Goal: Task Accomplishment & Management: Use online tool/utility

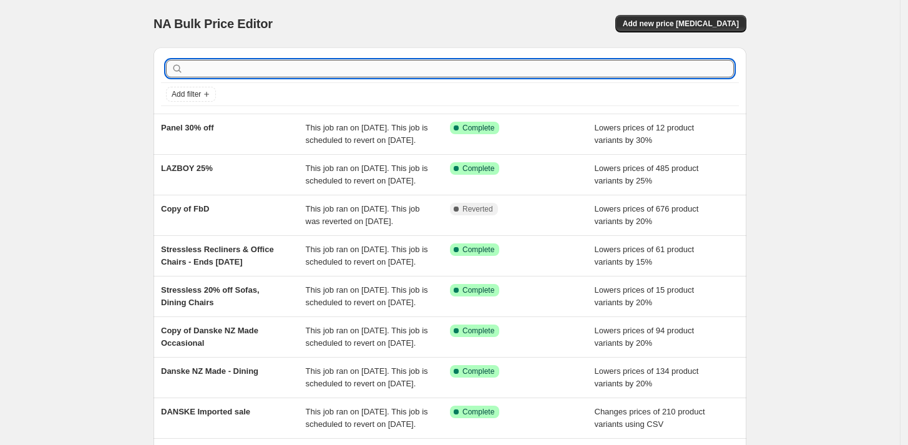
click at [505, 72] on input "text" at bounding box center [460, 68] width 548 height 17
type input "ejp"
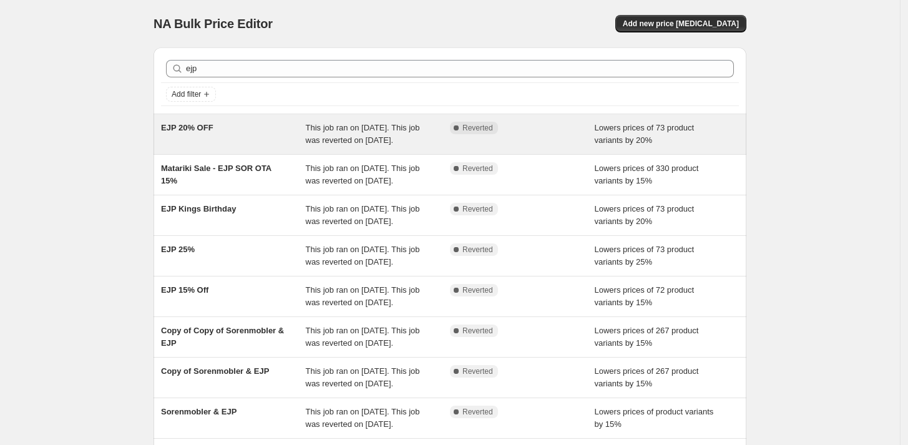
click at [358, 147] on div "This job ran on July 22, 2025. This job was reverted on July 28, 2025." at bounding box center [378, 134] width 145 height 25
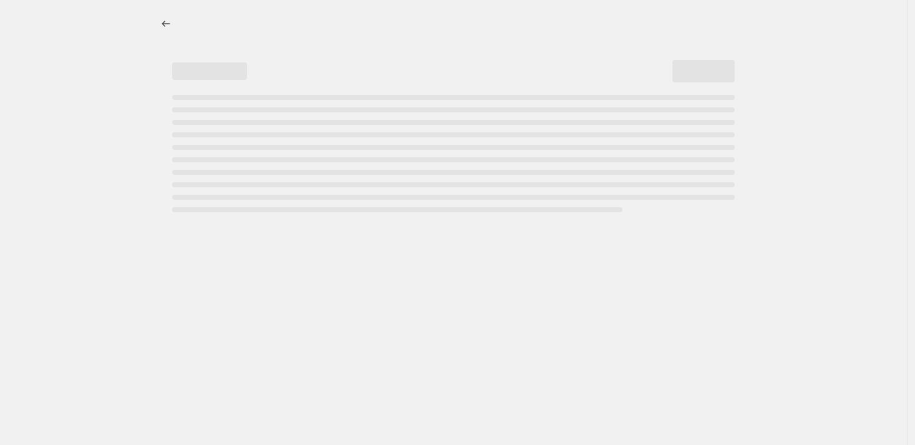
select select "percentage"
select select "pp"
select select "vendor"
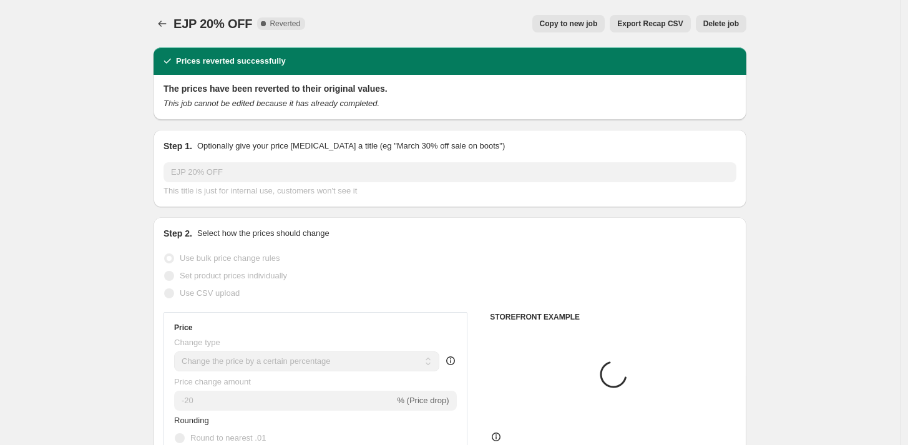
click at [564, 21] on span "Copy to new job" at bounding box center [569, 24] width 58 height 10
select select "percentage"
select select "pp"
select select "vendor"
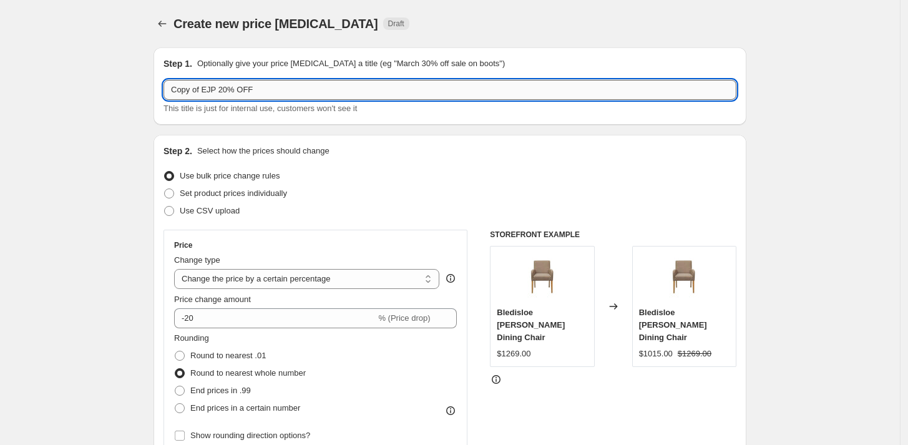
drag, startPoint x: 221, startPoint y: 87, endPoint x: 233, endPoint y: 89, distance: 11.4
click at [233, 89] on input "Copy of EJP 20% OFF" at bounding box center [449, 90] width 573 height 20
drag, startPoint x: 207, startPoint y: 85, endPoint x: 135, endPoint y: 87, distance: 72.4
type input "EJP 15% OFF"
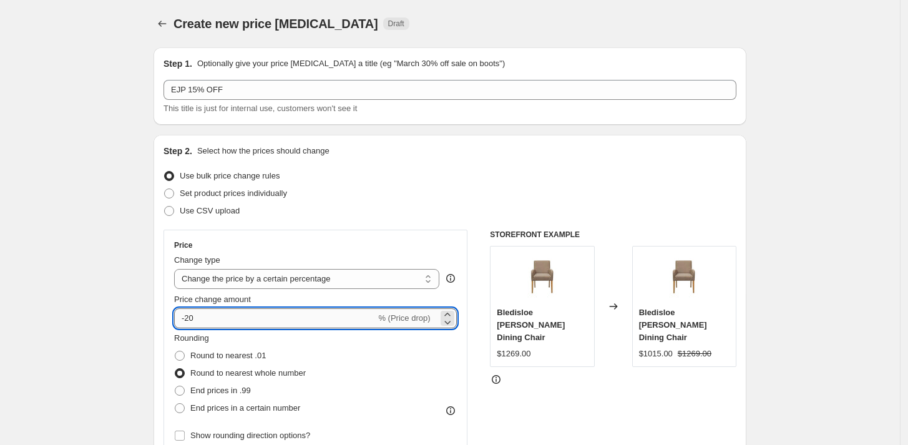
drag, startPoint x: 188, startPoint y: 318, endPoint x: 206, endPoint y: 319, distance: 18.1
click at [205, 321] on input "-20" at bounding box center [274, 318] width 201 height 20
drag, startPoint x: 193, startPoint y: 316, endPoint x: 203, endPoint y: 319, distance: 10.1
click at [203, 319] on input "-16" at bounding box center [274, 318] width 201 height 20
type input "-15"
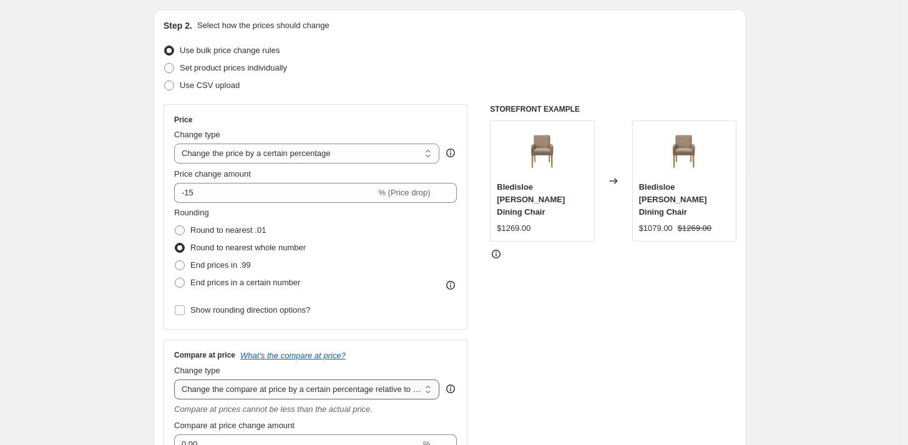
scroll to position [208, 0]
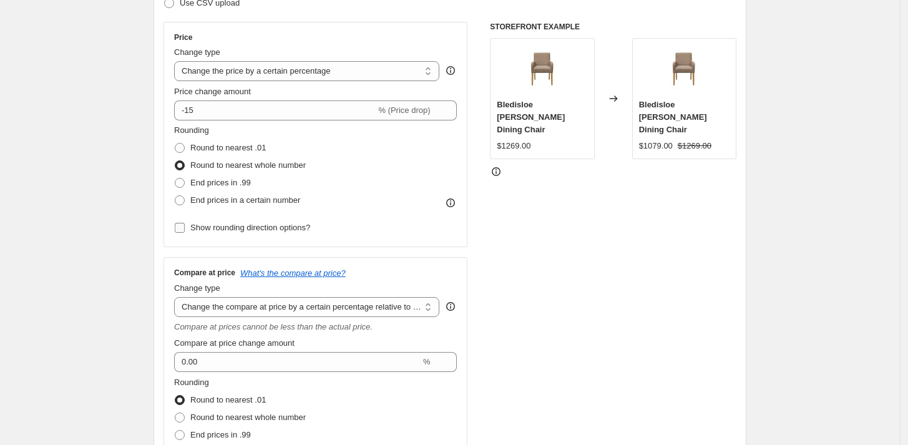
click at [218, 221] on span "Show rounding direction options?" at bounding box center [250, 227] width 120 height 12
click at [185, 223] on input "Show rounding direction options?" at bounding box center [180, 228] width 10 height 10
checkbox input "true"
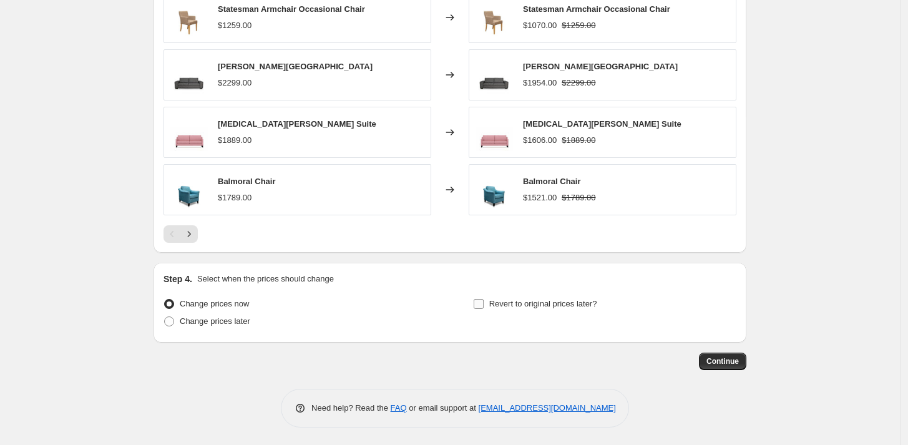
click at [492, 301] on label "Revert to original prices later?" at bounding box center [535, 303] width 124 height 17
click at [483, 301] on input "Revert to original prices later?" at bounding box center [478, 304] width 10 height 10
checkbox input "true"
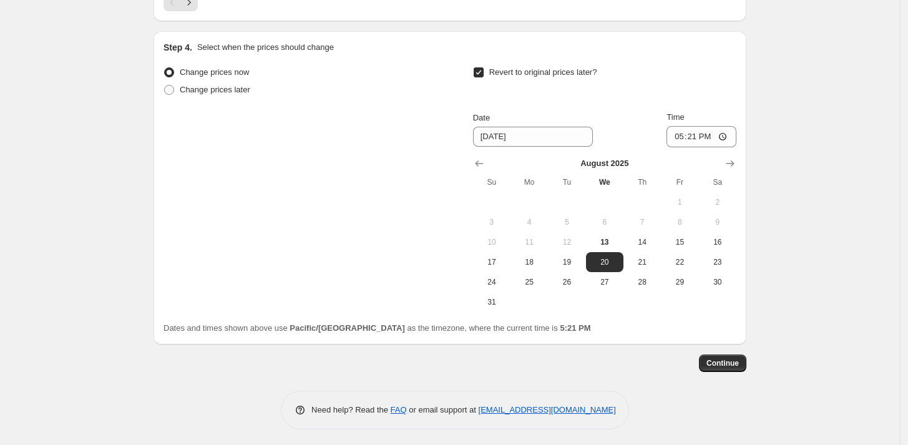
scroll to position [1493, 0]
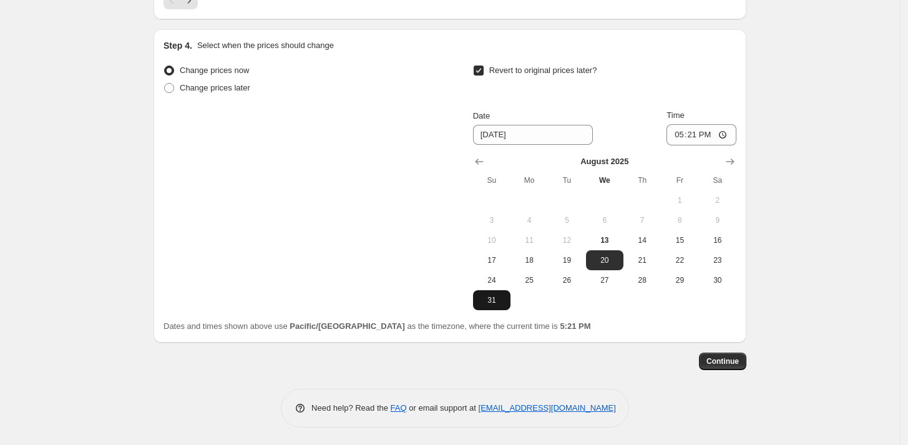
click at [489, 299] on span "31" at bounding box center [491, 300] width 27 height 10
type input "[DATE]"
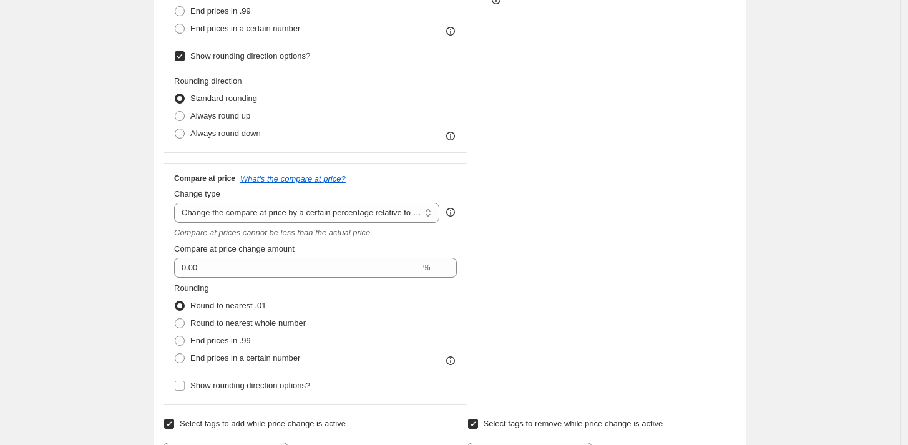
scroll to position [246, 0]
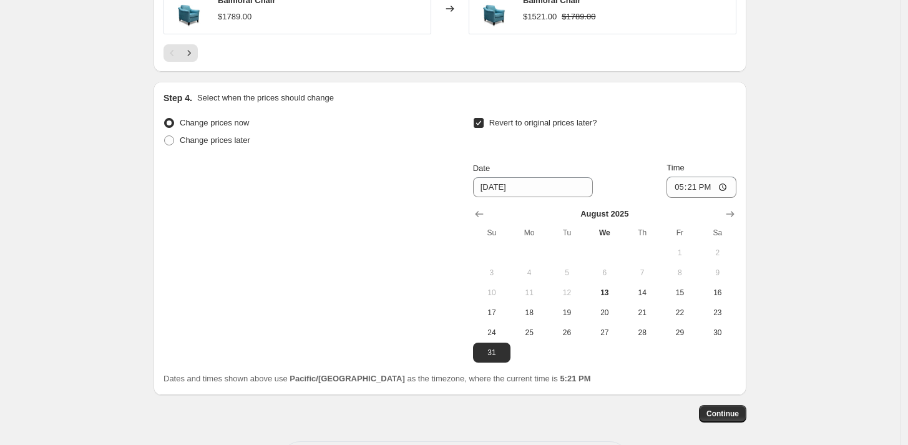
scroll to position [1493, 0]
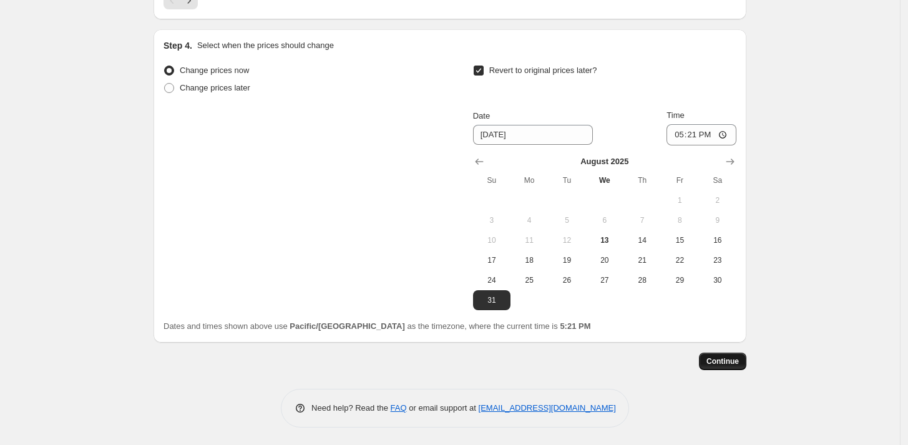
click at [718, 356] on span "Continue" at bounding box center [722, 361] width 32 height 10
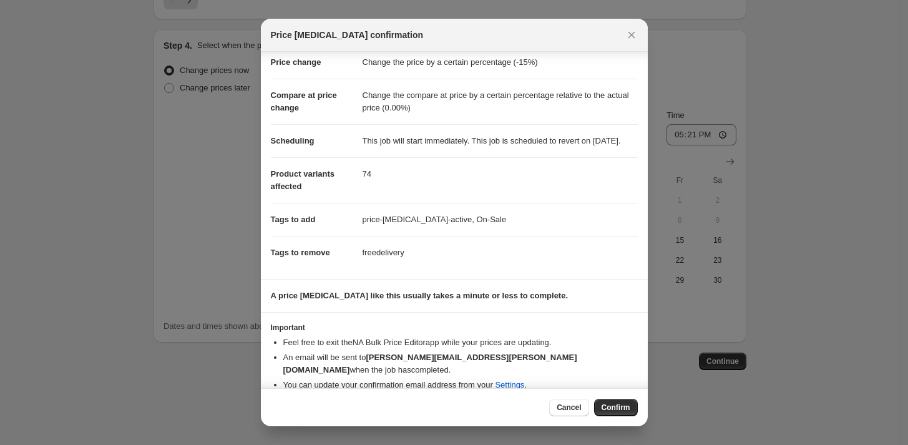
scroll to position [43, 0]
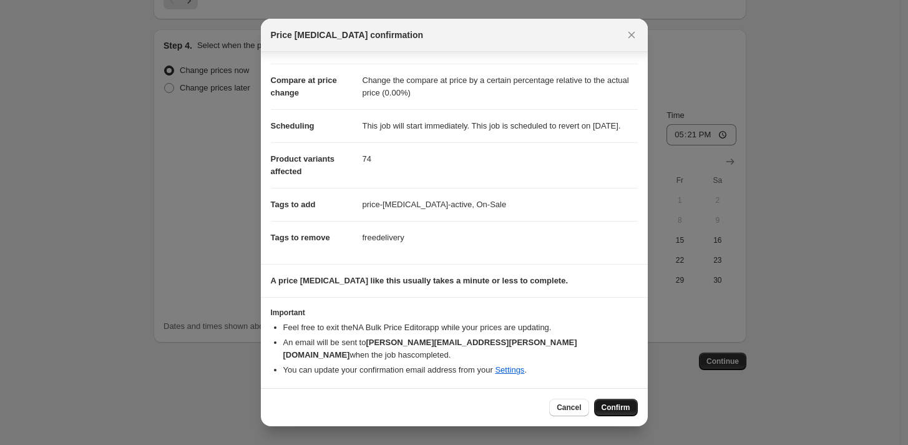
click at [621, 412] on span "Confirm" at bounding box center [615, 407] width 29 height 10
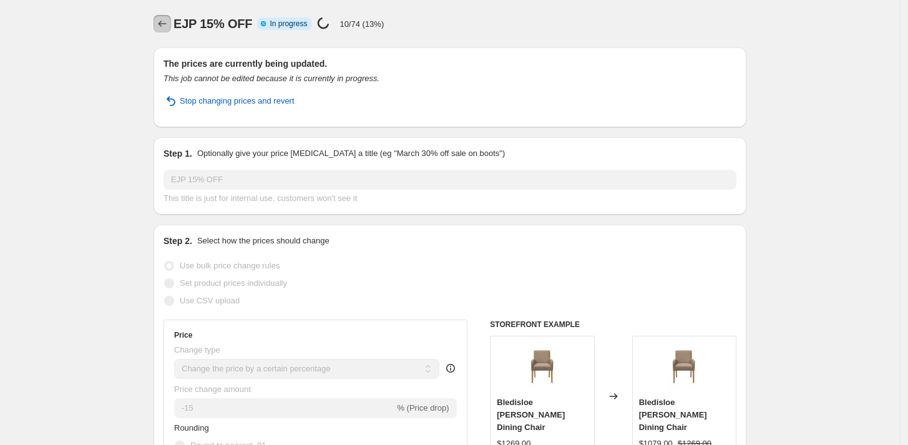
click at [164, 24] on icon "Price change jobs" at bounding box center [162, 23] width 12 height 12
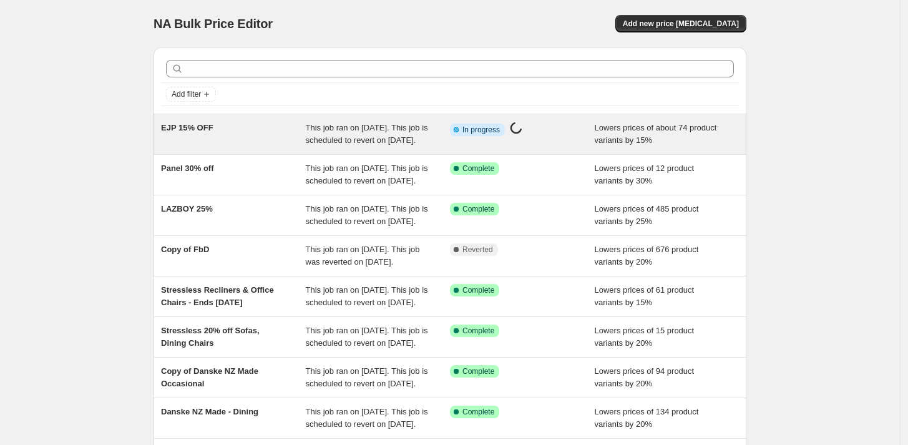
click at [439, 129] on div "This job ran on [DATE]. This job is scheduled to revert on [DATE]." at bounding box center [378, 134] width 145 height 25
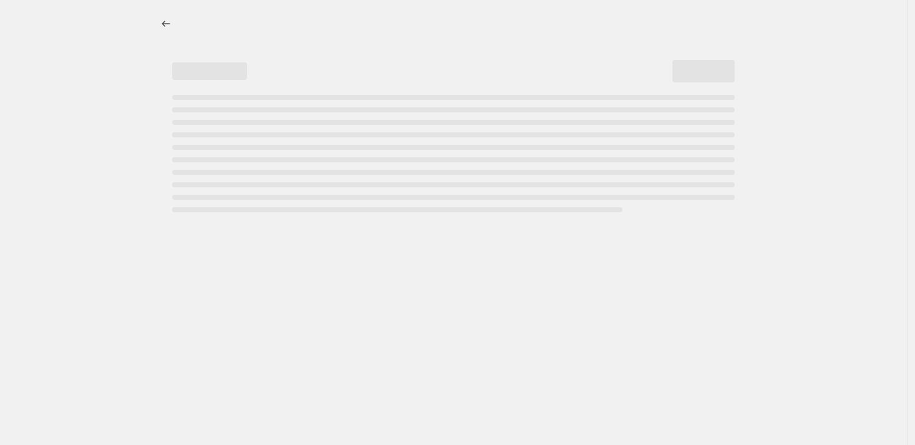
select select "percentage"
select select "pp"
select select "vendor"
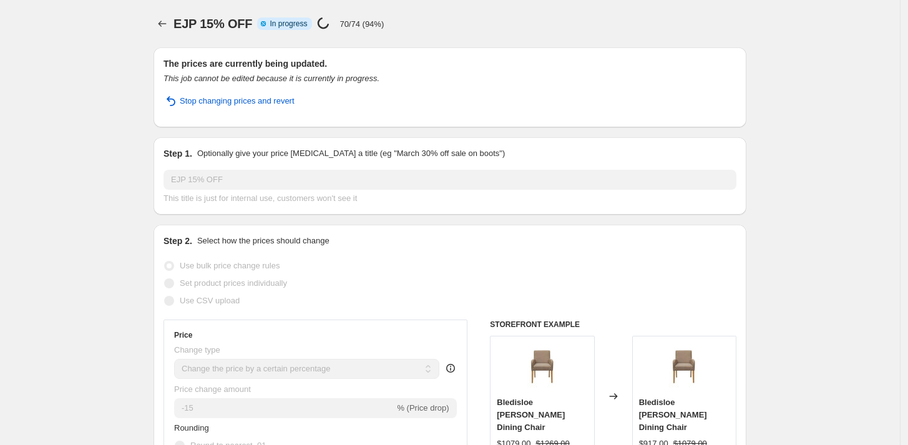
select select "percentage"
select select "pp"
select select "vendor"
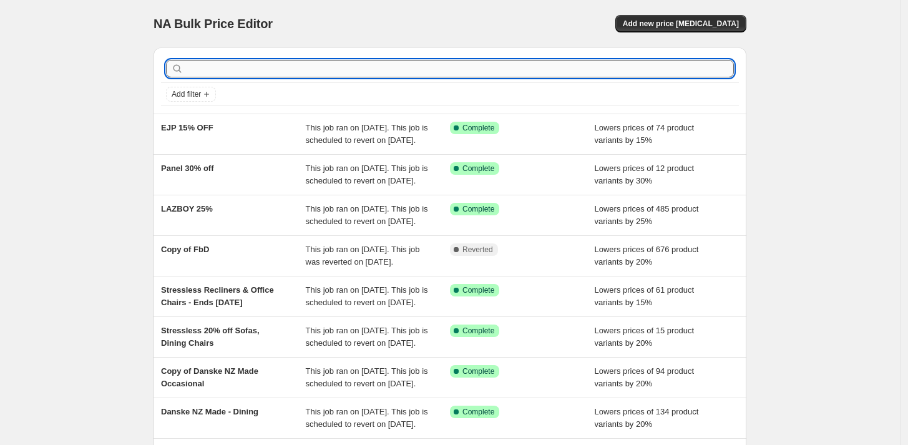
click at [203, 69] on input "text" at bounding box center [460, 68] width 548 height 17
type input "danske"
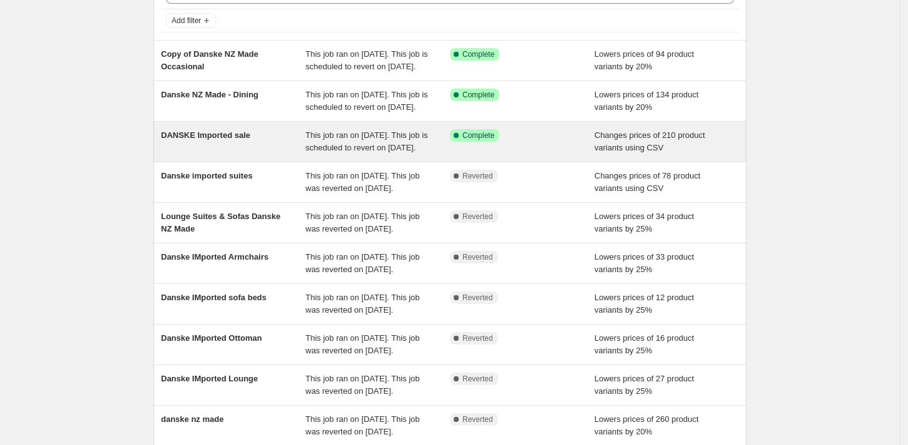
scroll to position [138, 0]
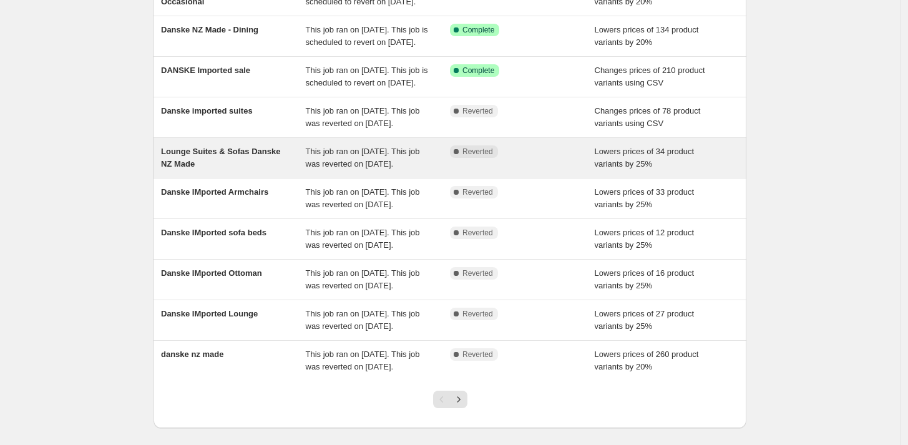
click at [266, 170] on div "Lounge Suites & Sofas Danske NZ Made" at bounding box center [233, 157] width 145 height 25
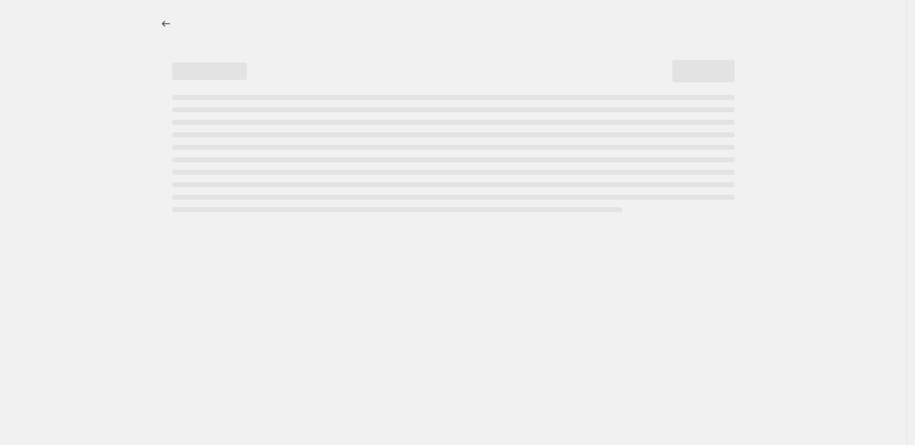
select select "percentage"
select select "pp"
select select "product_type"
select select "vendor"
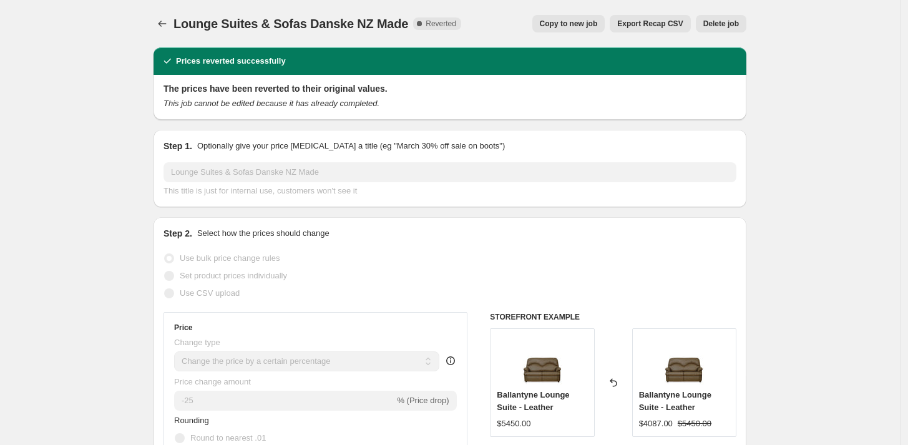
click at [578, 21] on span "Copy to new job" at bounding box center [569, 24] width 58 height 10
select select "percentage"
select select "pp"
select select "product_type"
select select "vendor"
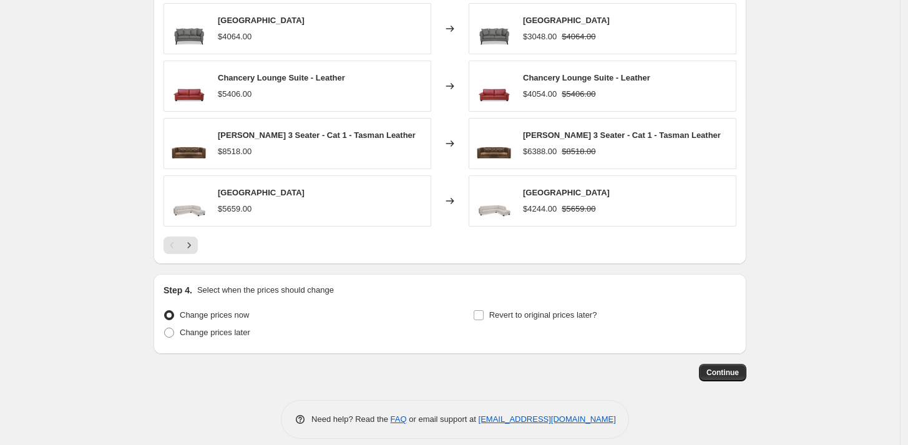
scroll to position [1210, 0]
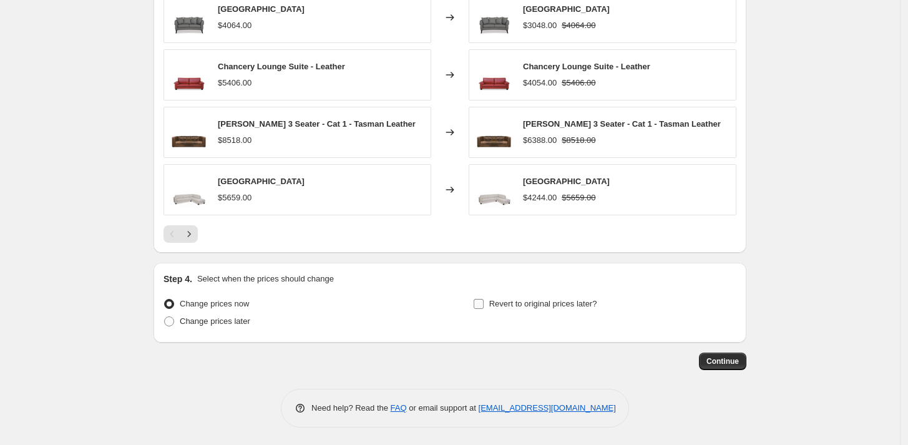
click at [484, 303] on span at bounding box center [478, 303] width 11 height 11
click at [483, 303] on input "Revert to original prices later?" at bounding box center [478, 304] width 10 height 10
checkbox input "true"
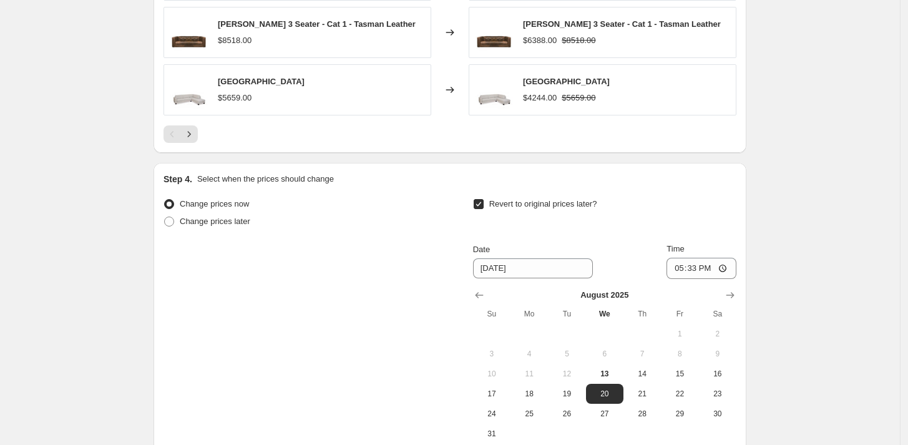
scroll to position [1443, 0]
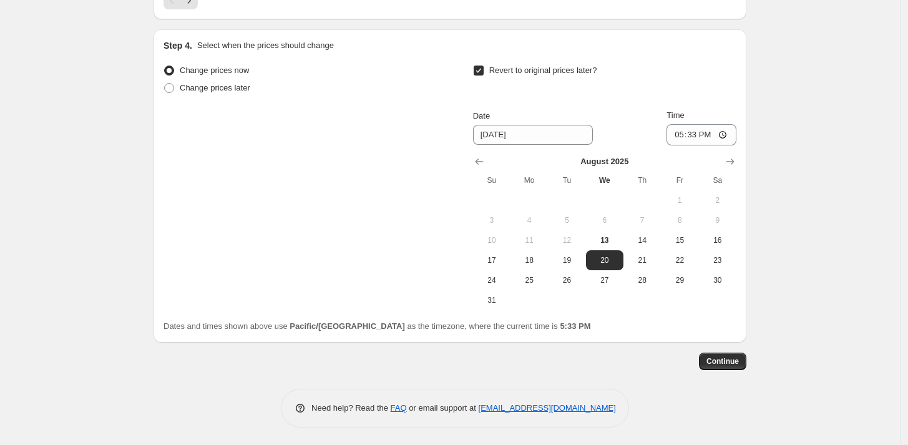
drag, startPoint x: 495, startPoint y: 300, endPoint x: 568, endPoint y: 248, distance: 90.4
click at [497, 300] on span "31" at bounding box center [491, 300] width 27 height 10
type input "8/31/2025"
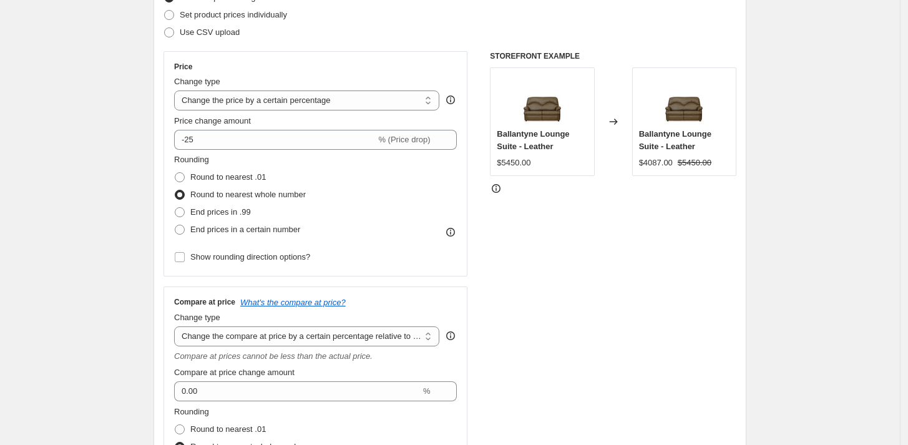
scroll to position [127, 0]
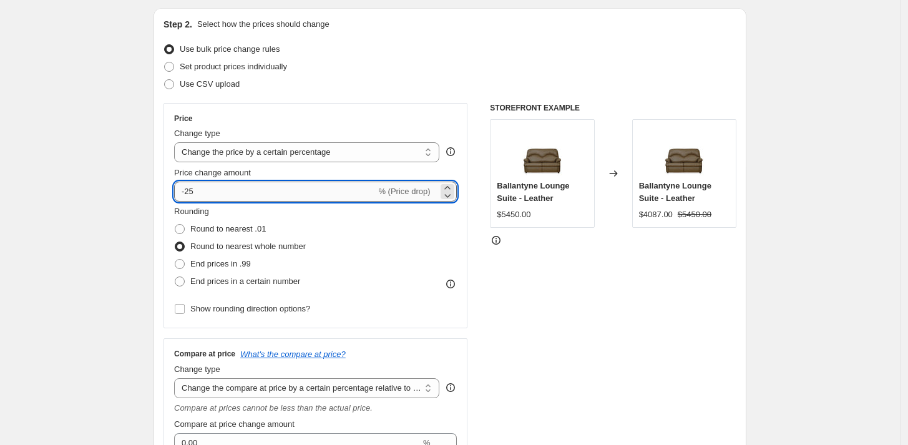
drag, startPoint x: 195, startPoint y: 188, endPoint x: 203, endPoint y: 188, distance: 8.1
click at [203, 188] on input "-25" at bounding box center [274, 192] width 201 height 20
type input "-20"
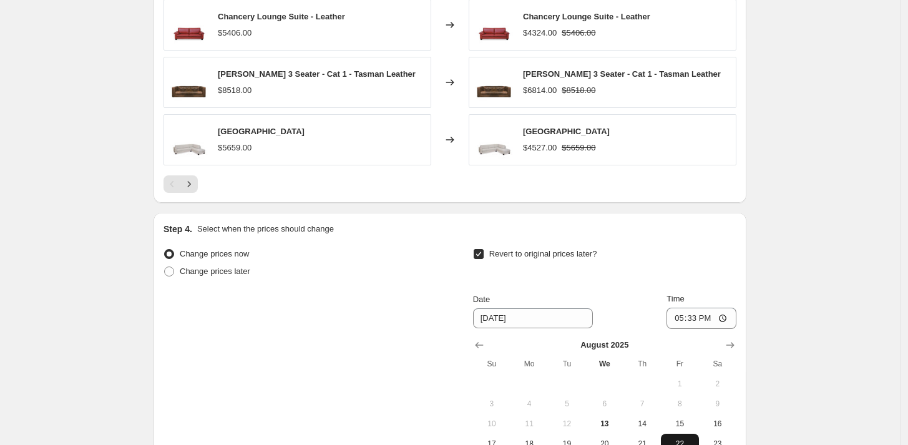
scroll to position [1386, 0]
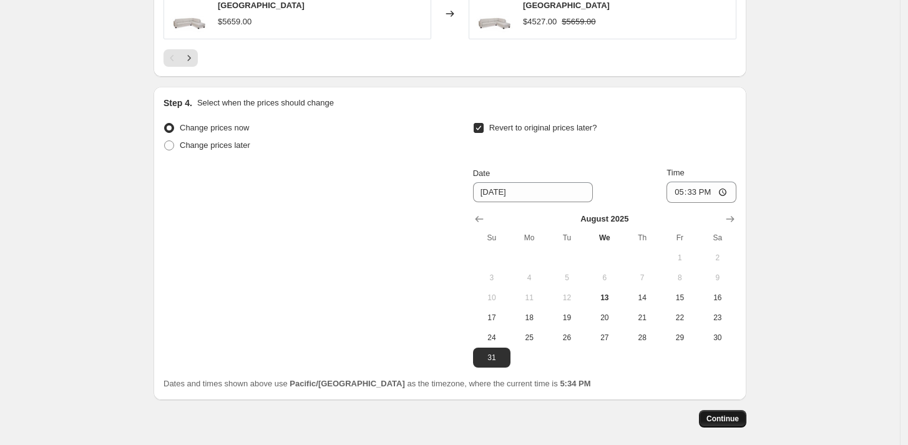
click at [734, 420] on span "Continue" at bounding box center [722, 419] width 32 height 10
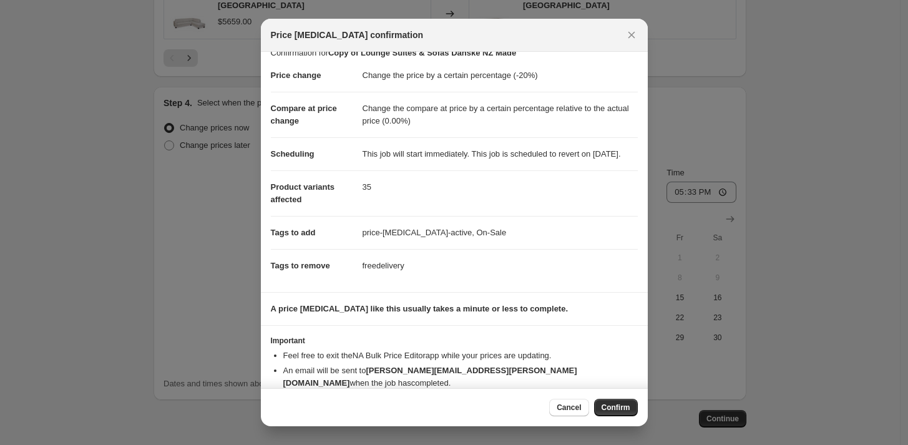
scroll to position [0, 0]
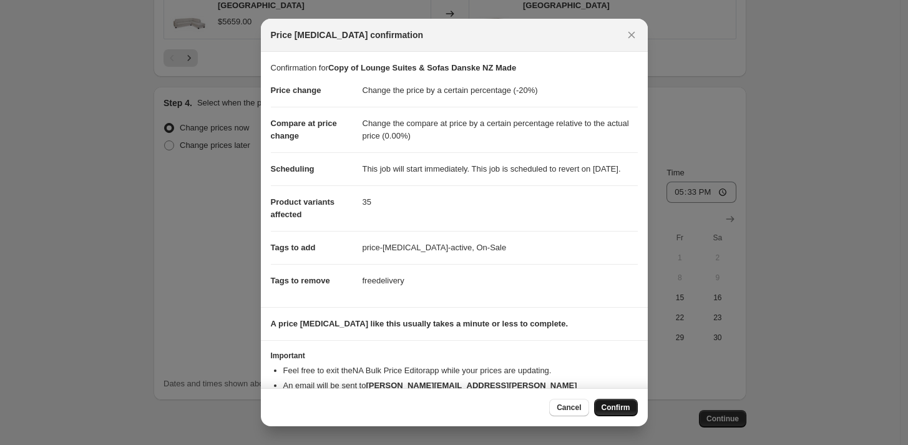
click at [615, 405] on span "Confirm" at bounding box center [615, 407] width 29 height 10
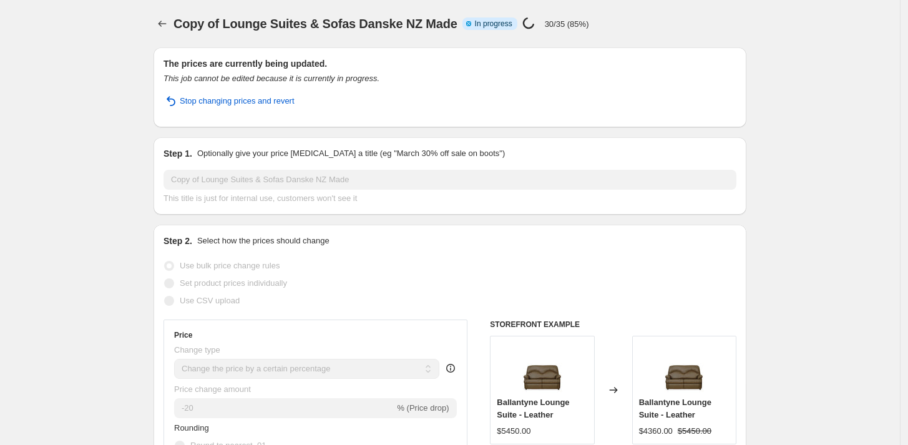
select select "percentage"
select select "pp"
select select "product_type"
select select "vendor"
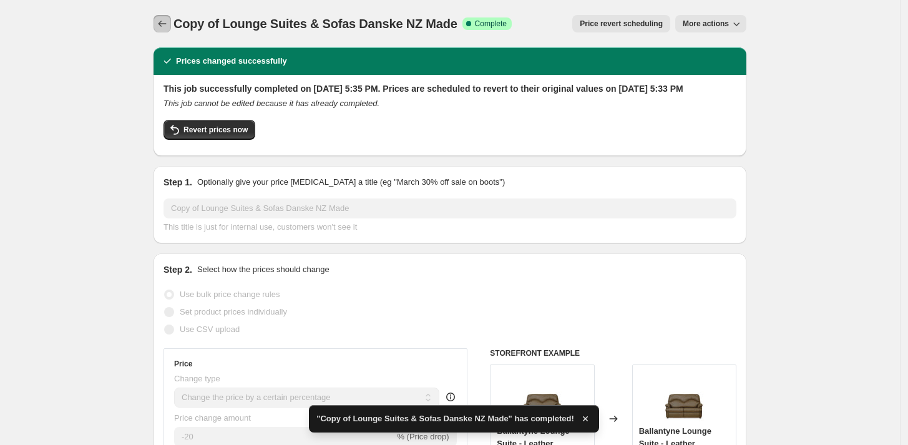
click at [165, 21] on icon "Price change jobs" at bounding box center [162, 23] width 12 height 12
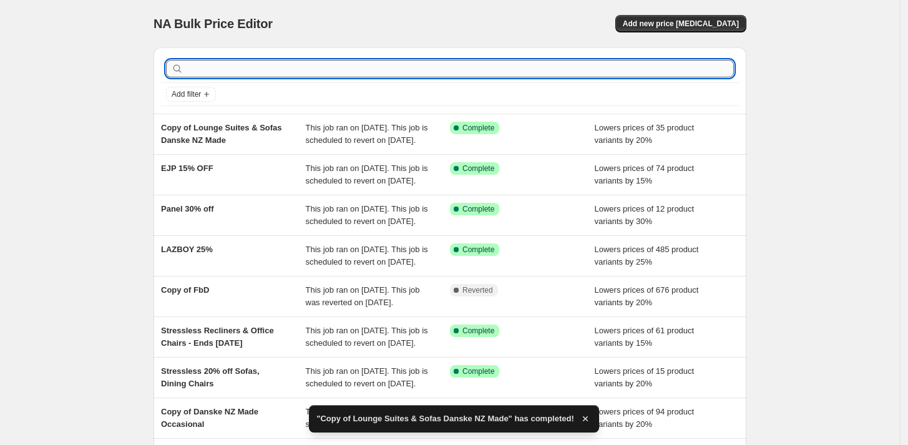
click at [201, 68] on input "text" at bounding box center [460, 68] width 548 height 17
type input "imported"
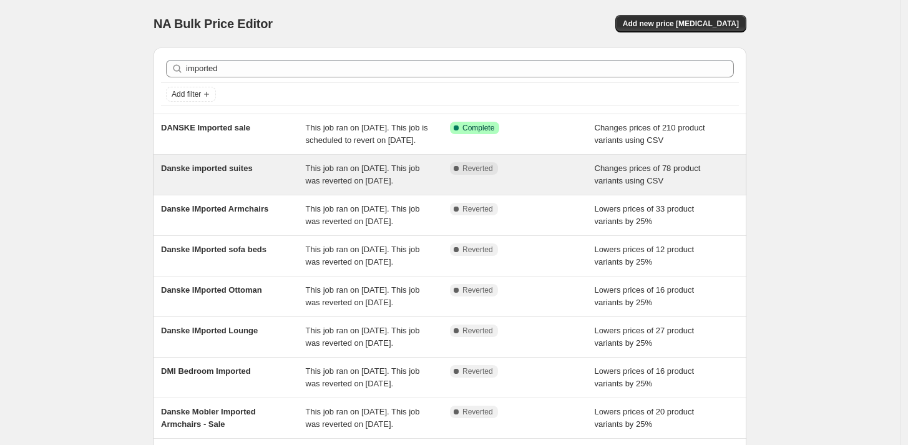
click at [349, 185] on span "This job ran on June 30, 2025. This job was reverted on July 28, 2025." at bounding box center [363, 174] width 114 height 22
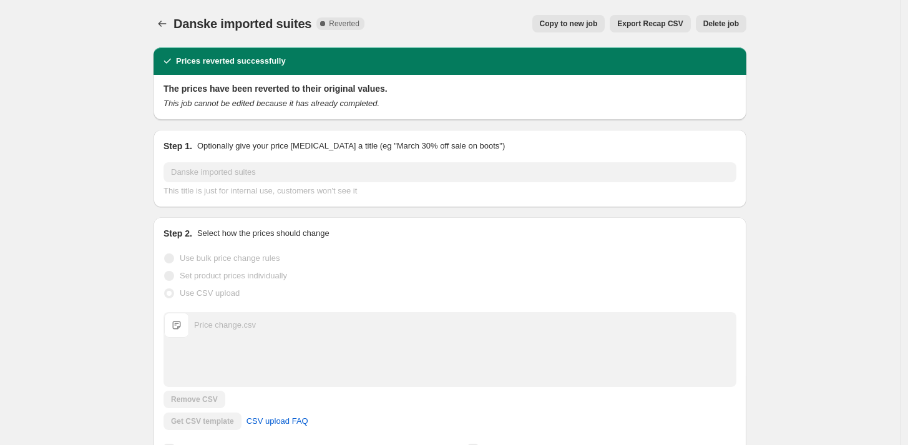
click at [546, 21] on span "Copy to new job" at bounding box center [569, 24] width 58 height 10
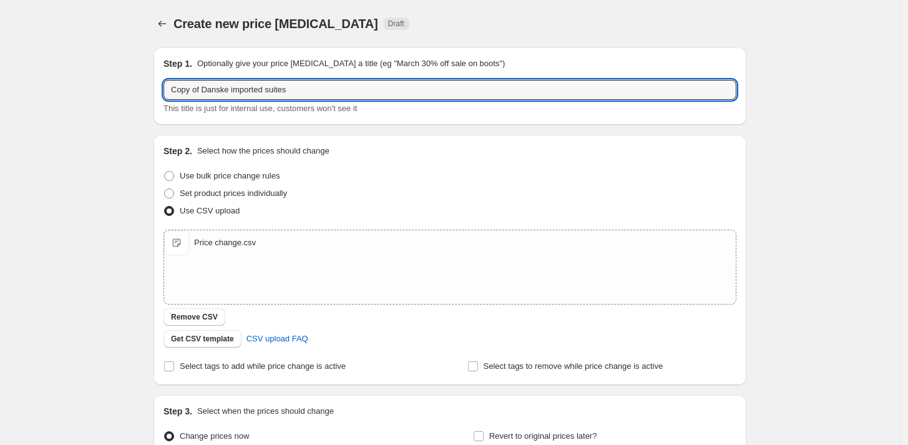
drag, startPoint x: 208, startPoint y: 84, endPoint x: 113, endPoint y: 81, distance: 95.5
click at [113, 81] on div "Create new price change job. This page is ready Create new price change job Dra…" at bounding box center [450, 289] width 900 height 578
click at [160, 21] on button "Price change jobs" at bounding box center [161, 23] width 17 height 17
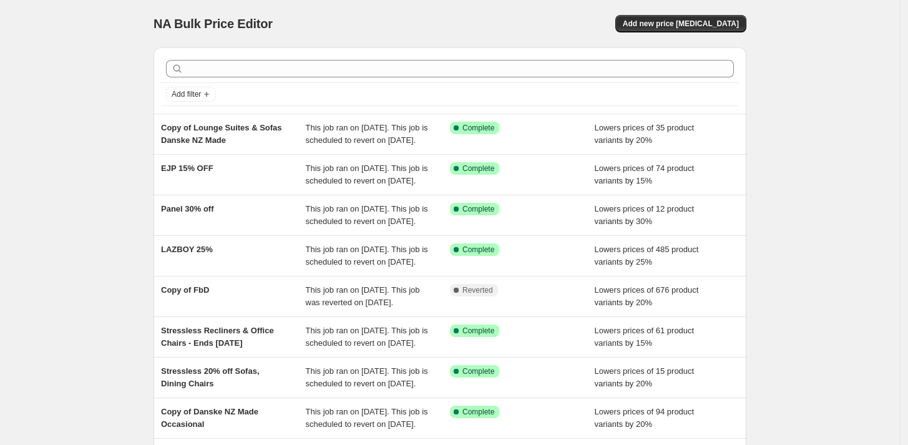
click at [183, 67] on icon at bounding box center [177, 68] width 12 height 12
click at [188, 67] on div at bounding box center [450, 68] width 568 height 17
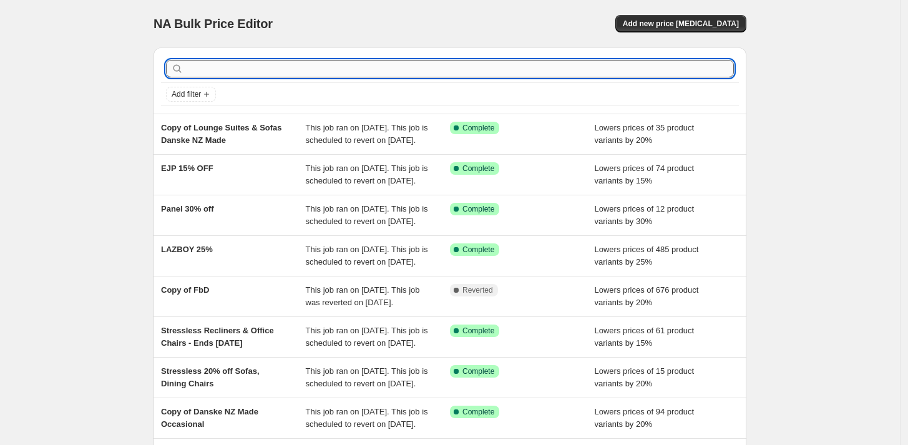
click at [203, 69] on input "text" at bounding box center [460, 68] width 548 height 17
type input "imported"
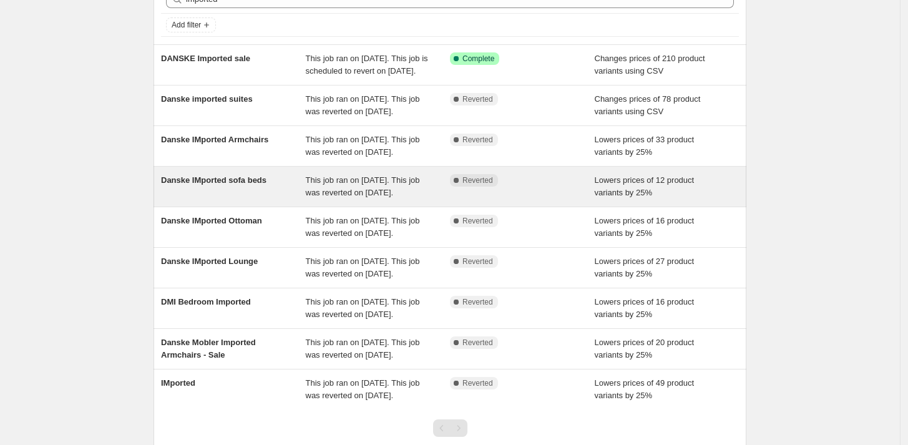
scroll to position [138, 0]
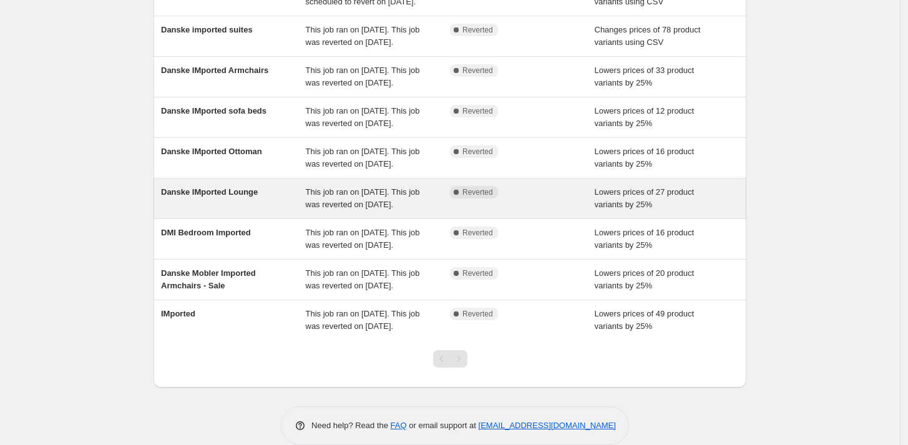
click at [358, 209] on span "This job ran on March 31, 2025. This job was reverted on April 30, 2025." at bounding box center [363, 198] width 114 height 22
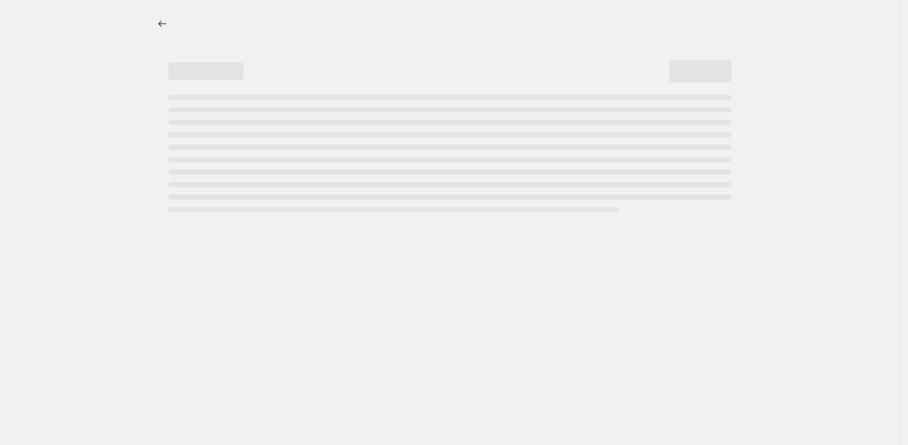
select select "percentage"
select select "vendor"
select select "product_type"
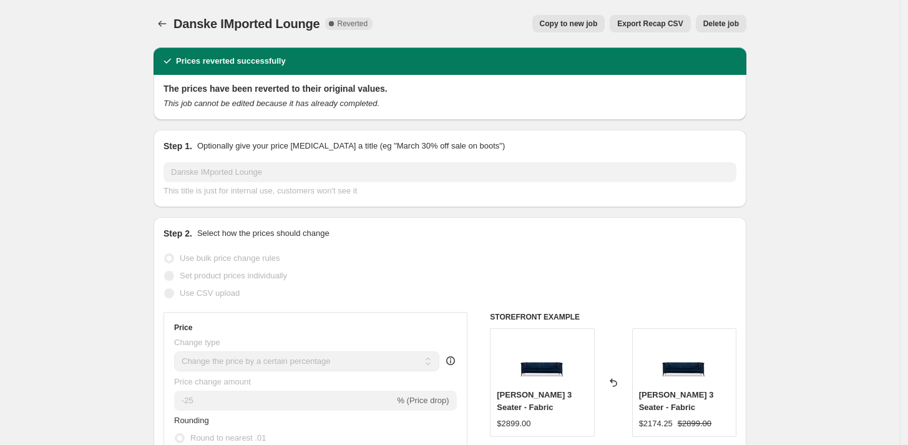
click at [576, 19] on span "Copy to new job" at bounding box center [569, 24] width 58 height 10
select select "percentage"
select select "vendor"
select select "product_type"
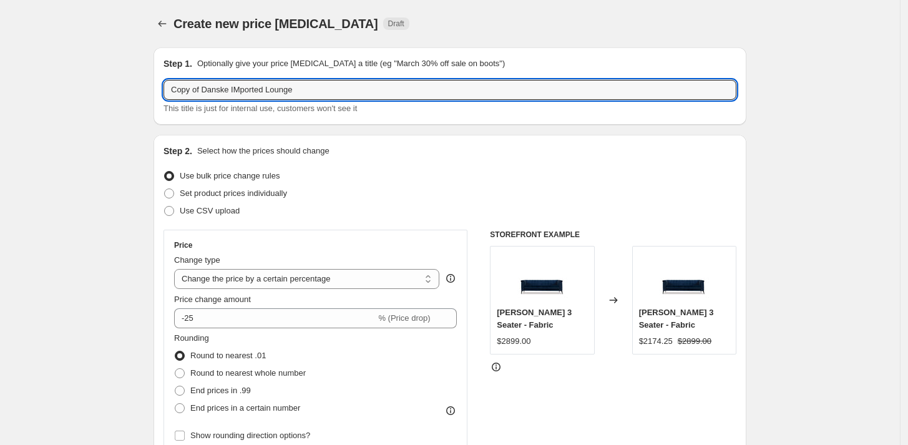
drag, startPoint x: 209, startPoint y: 89, endPoint x: 143, endPoint y: 85, distance: 66.2
type input "Danske IMported Lounge"
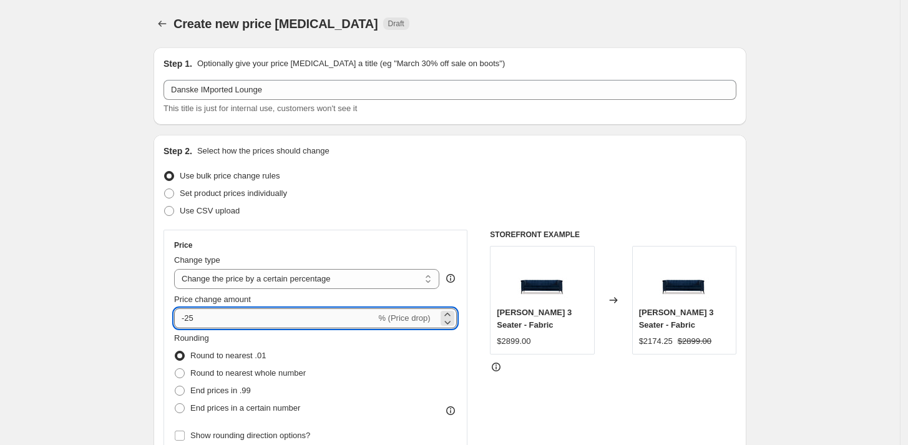
click at [213, 318] on input "-25" at bounding box center [274, 318] width 201 height 20
type input "-20"
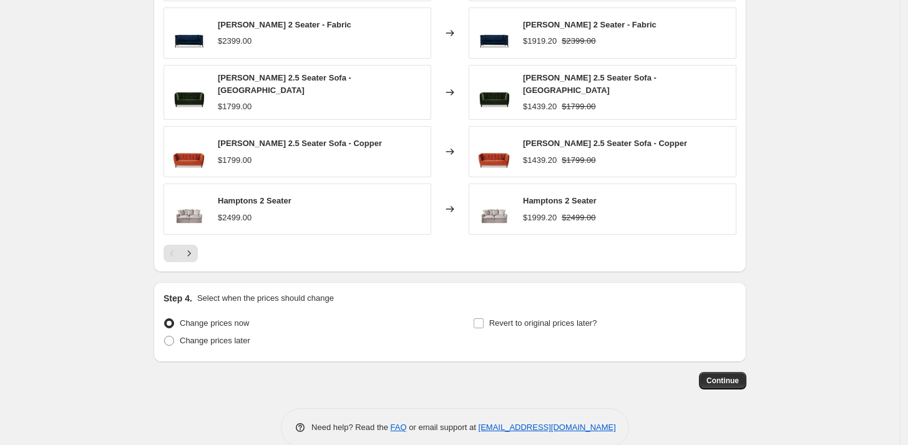
scroll to position [968, 0]
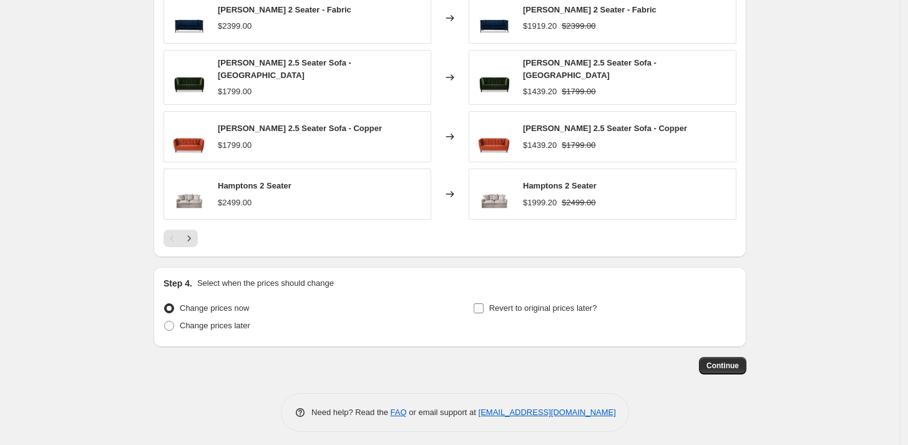
click at [503, 305] on span "Revert to original prices later?" at bounding box center [543, 307] width 108 height 9
click at [483, 305] on input "Revert to original prices later?" at bounding box center [478, 308] width 10 height 10
checkbox input "true"
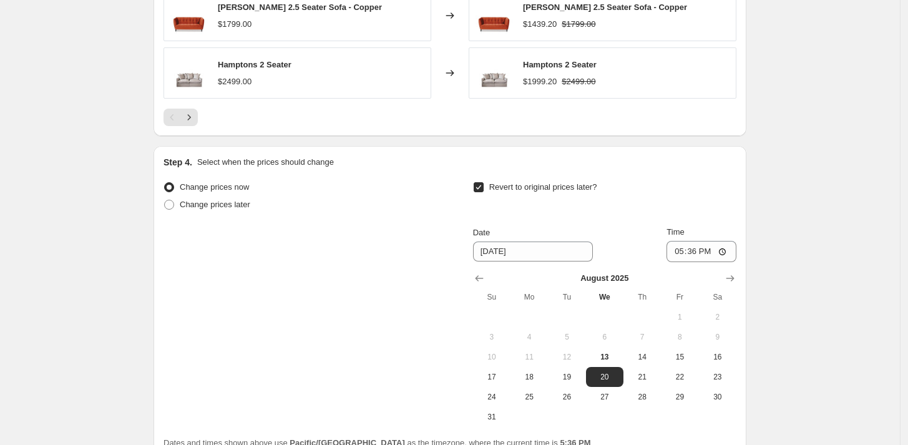
scroll to position [1202, 0]
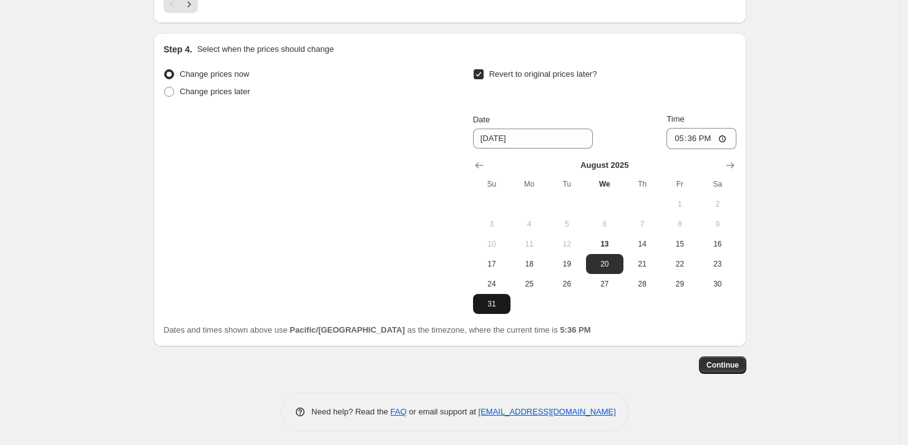
click at [494, 299] on span "31" at bounding box center [491, 304] width 27 height 10
type input "8/31/2025"
click at [729, 362] on span "Continue" at bounding box center [722, 365] width 32 height 10
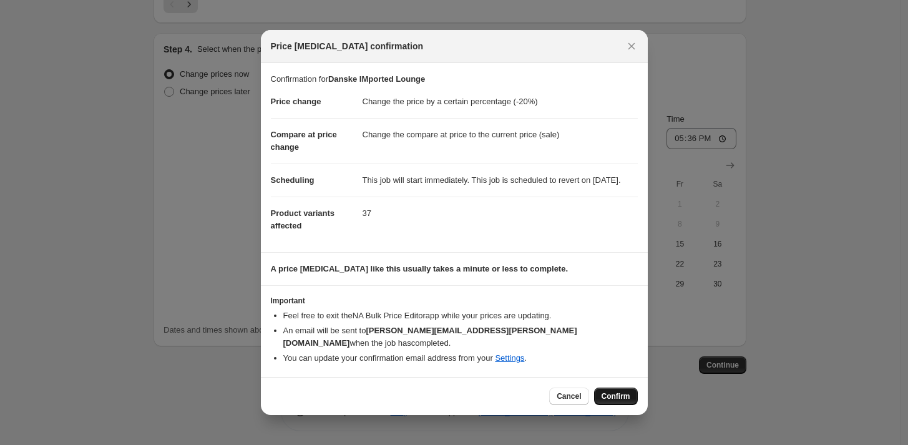
click at [618, 399] on span "Confirm" at bounding box center [615, 396] width 29 height 10
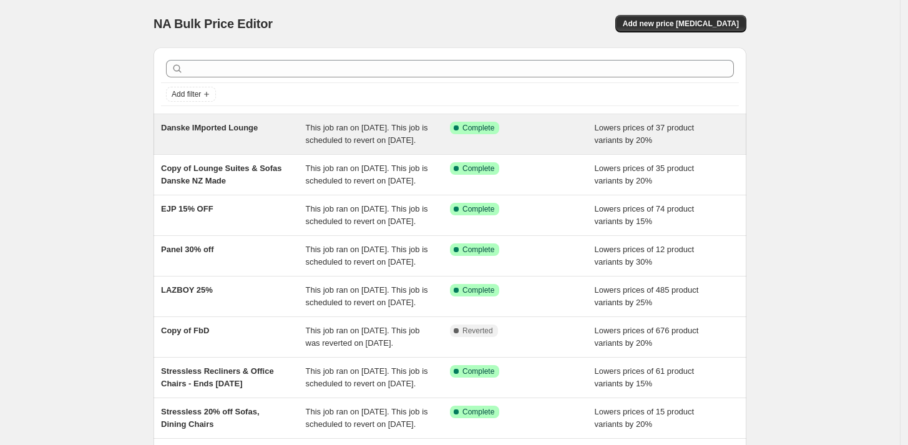
click at [352, 134] on span "This job ran on [DATE]. This job is scheduled to revert on [DATE]." at bounding box center [367, 134] width 122 height 22
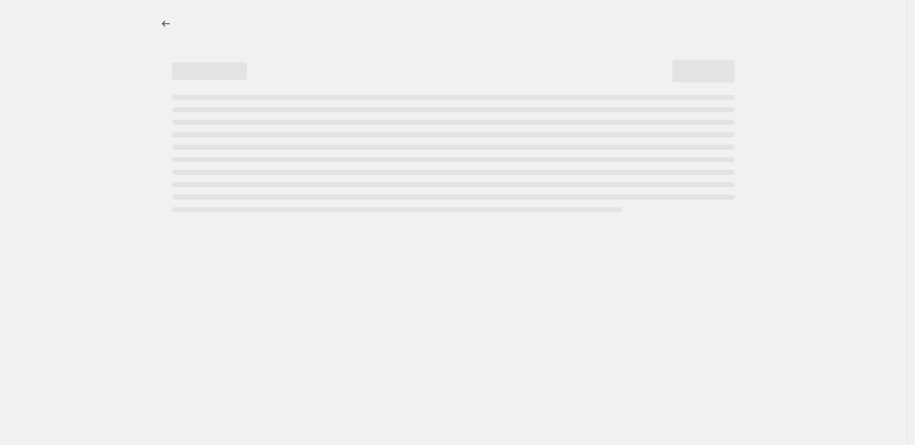
select select "percentage"
select select "vendor"
select select "product_type"
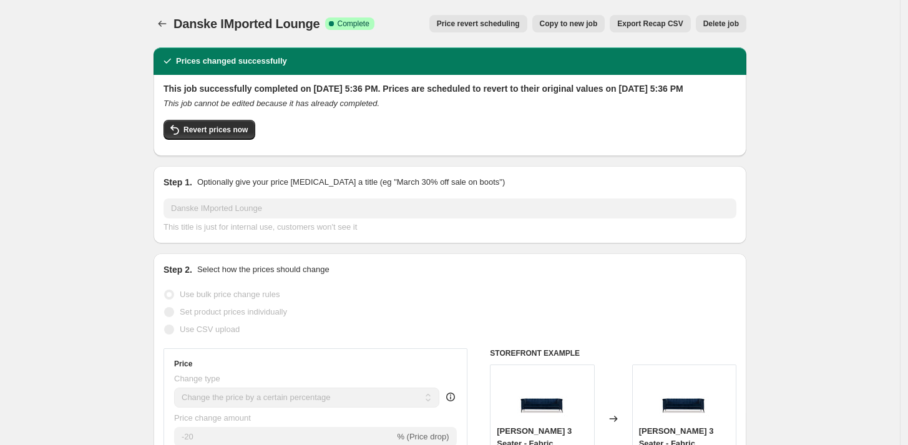
click at [559, 24] on span "Copy to new job" at bounding box center [569, 24] width 58 height 10
select select "percentage"
select select "vendor"
select select "product_type"
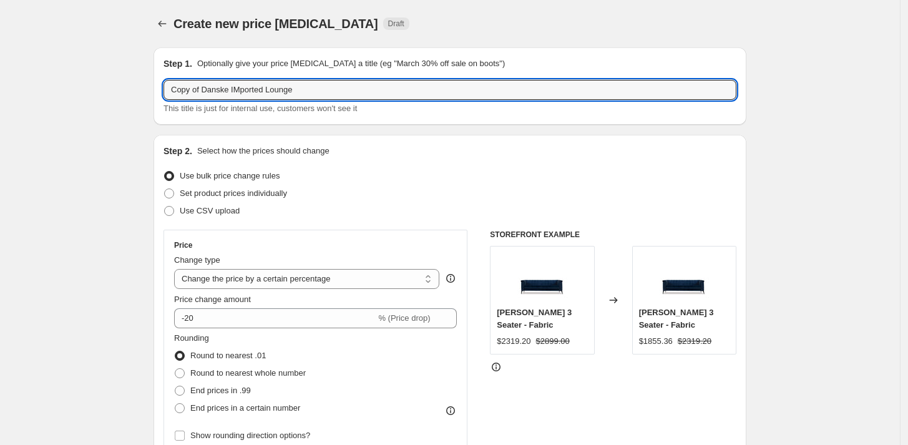
drag, startPoint x: 206, startPoint y: 87, endPoint x: 142, endPoint y: 80, distance: 64.6
click at [255, 89] on input "Danske IMported Lounge" at bounding box center [449, 90] width 573 height 20
type input "Danske IMported Armchairs"
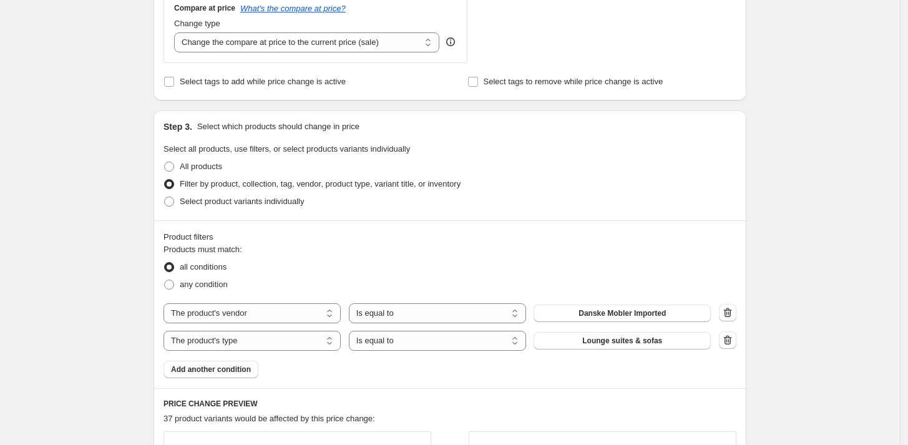
scroll to position [624, 0]
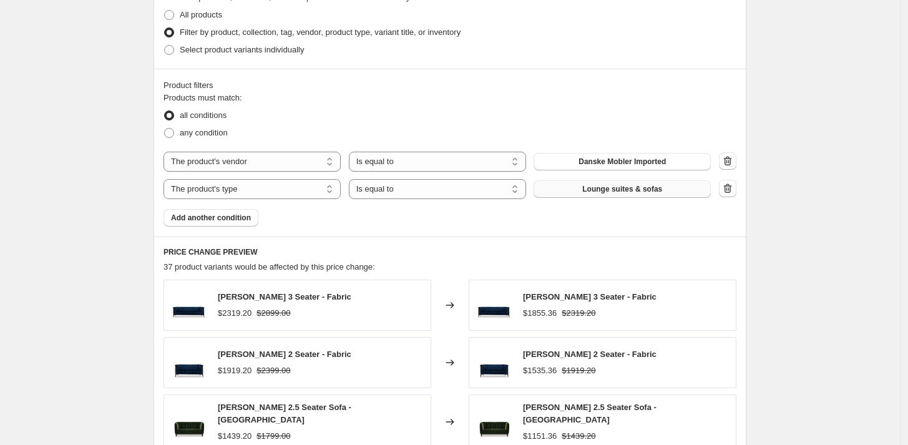
click at [648, 188] on span "Lounge suites & sofas" at bounding box center [622, 189] width 80 height 10
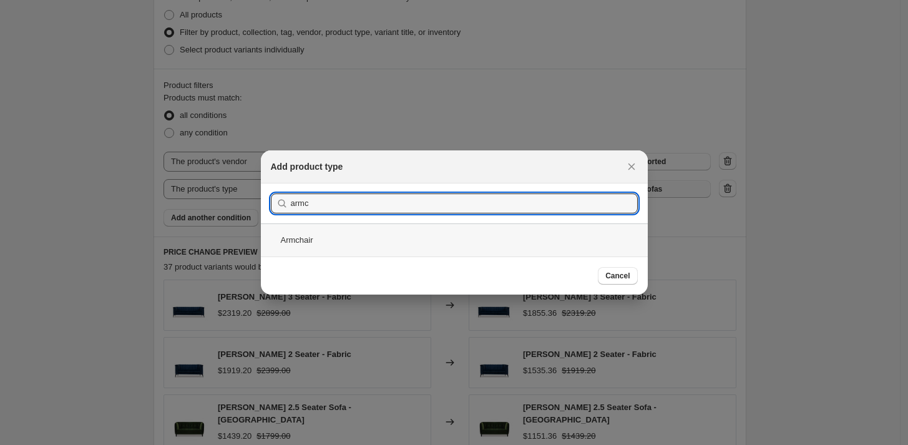
type input "armc"
click at [304, 235] on div "Armchair" at bounding box center [454, 239] width 387 height 33
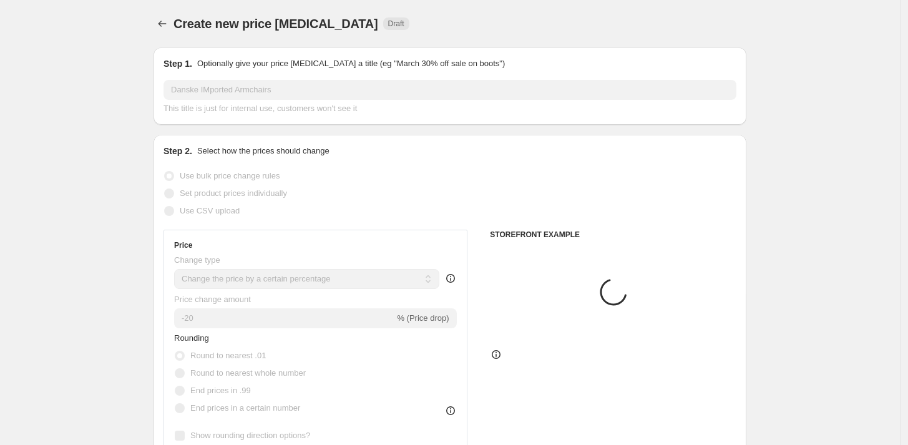
scroll to position [624, 0]
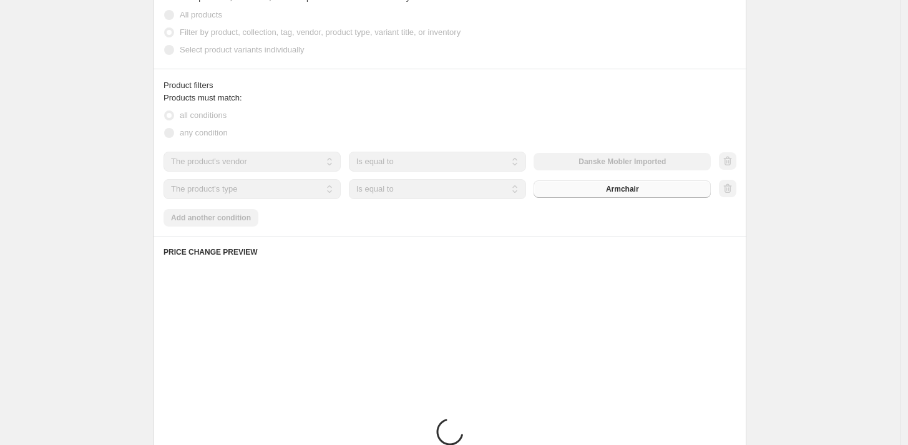
click at [842, 227] on div "Create new price change job. This page is ready Create new price change job Dra…" at bounding box center [450, 83] width 900 height 1415
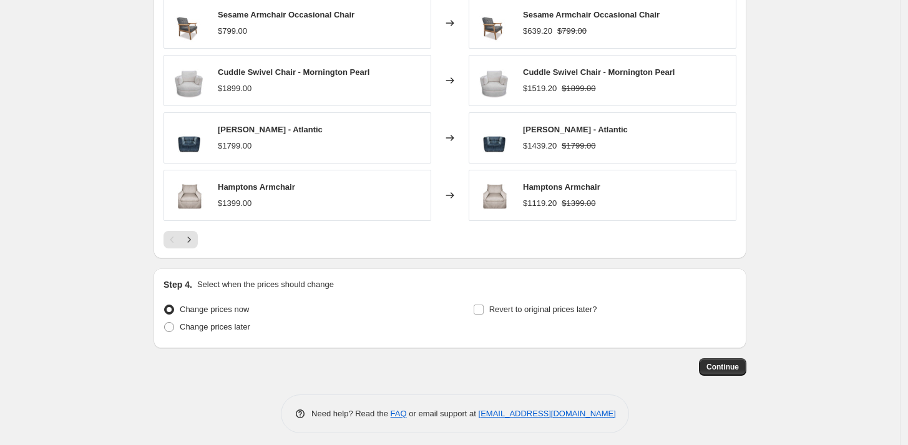
scroll to position [968, 0]
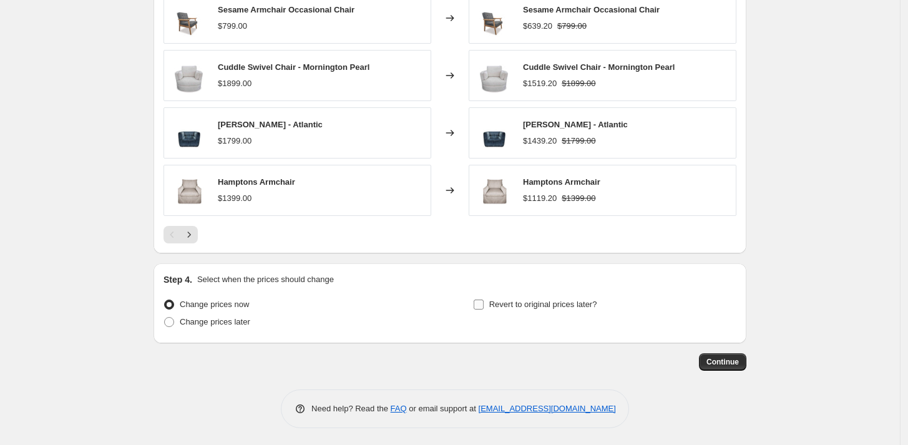
click at [529, 308] on span "Revert to original prices later?" at bounding box center [543, 304] width 108 height 12
click at [483, 308] on input "Revert to original prices later?" at bounding box center [478, 304] width 10 height 10
checkbox input "true"
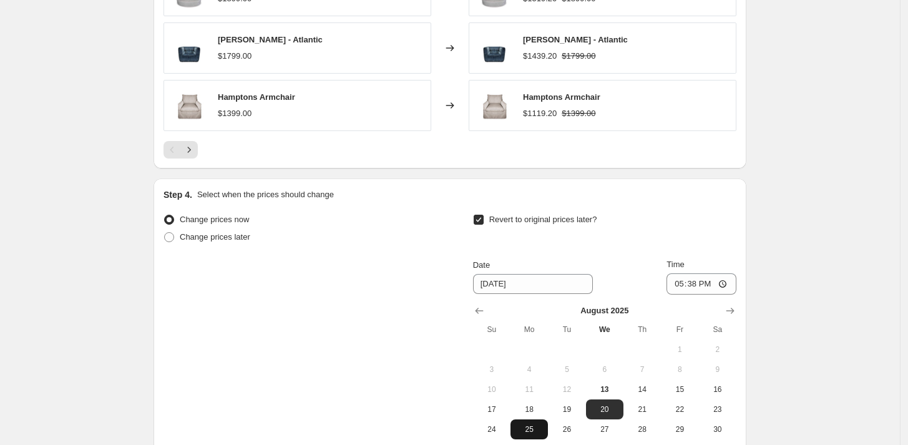
scroll to position [1176, 0]
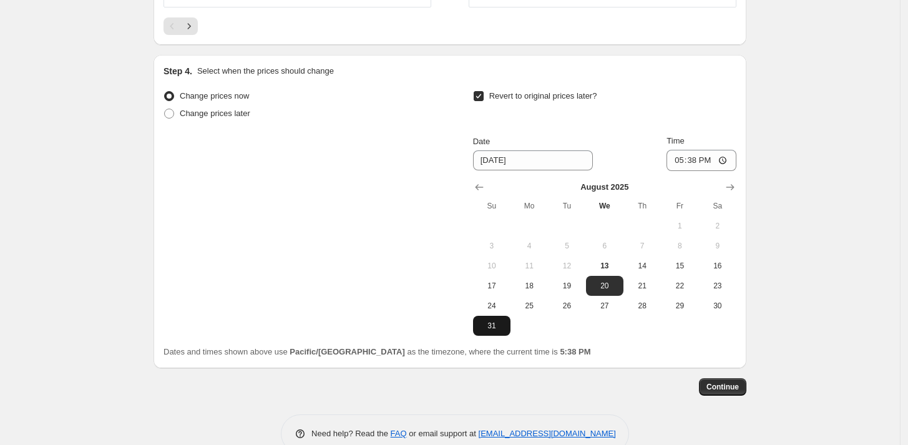
click at [499, 323] on span "31" at bounding box center [491, 326] width 27 height 10
type input "8/31/2025"
click at [723, 383] on span "Continue" at bounding box center [722, 387] width 32 height 10
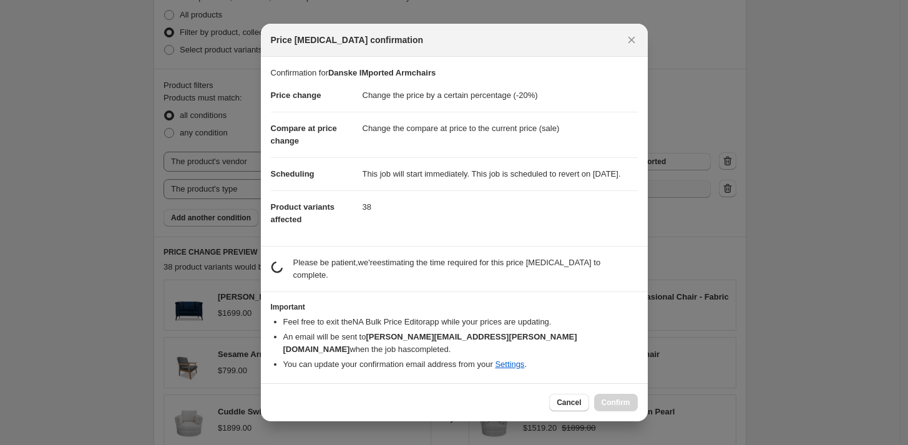
scroll to position [0, 0]
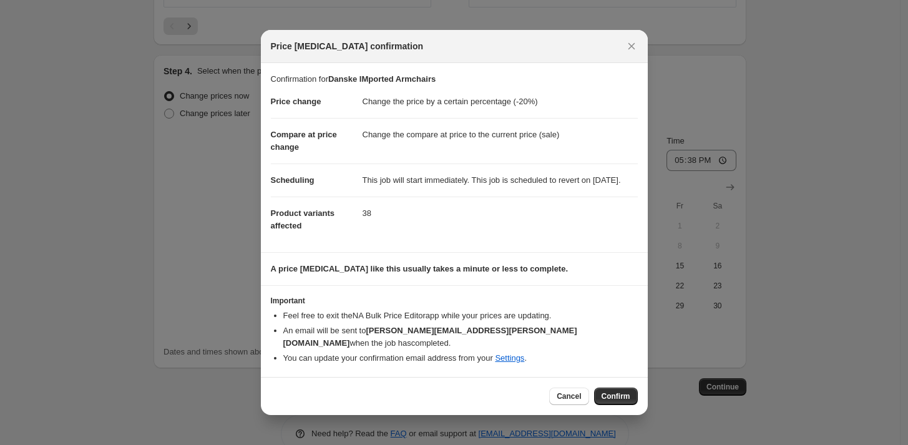
click at [610, 399] on span "Confirm" at bounding box center [615, 396] width 29 height 10
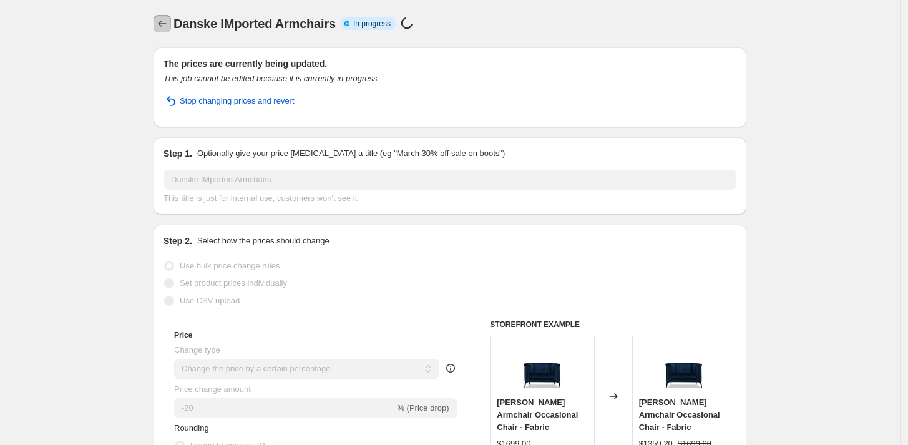
click at [164, 24] on icon "Price change jobs" at bounding box center [162, 23] width 12 height 12
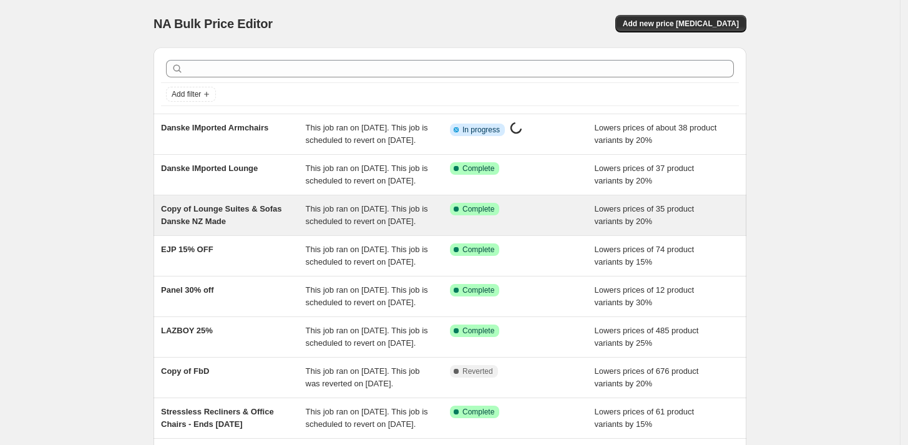
click at [214, 226] on span "Copy of Lounge Suites & Sofas Danske NZ Made" at bounding box center [221, 215] width 121 height 22
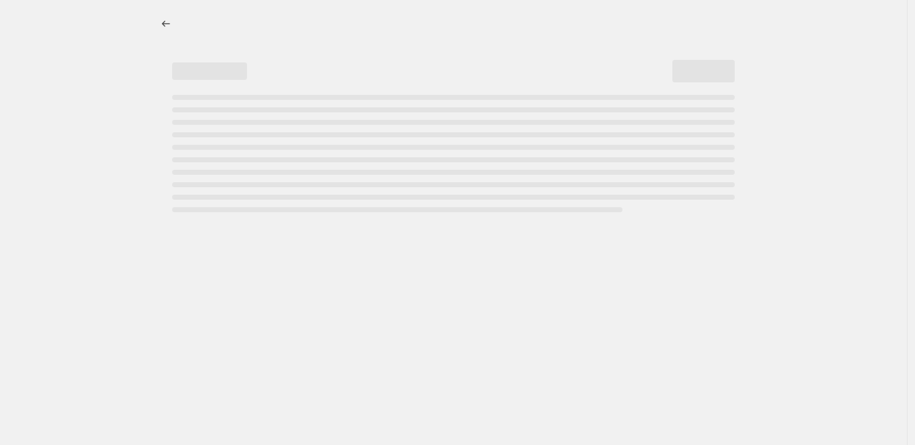
select select "percentage"
select select "pp"
select select "product_type"
select select "vendor"
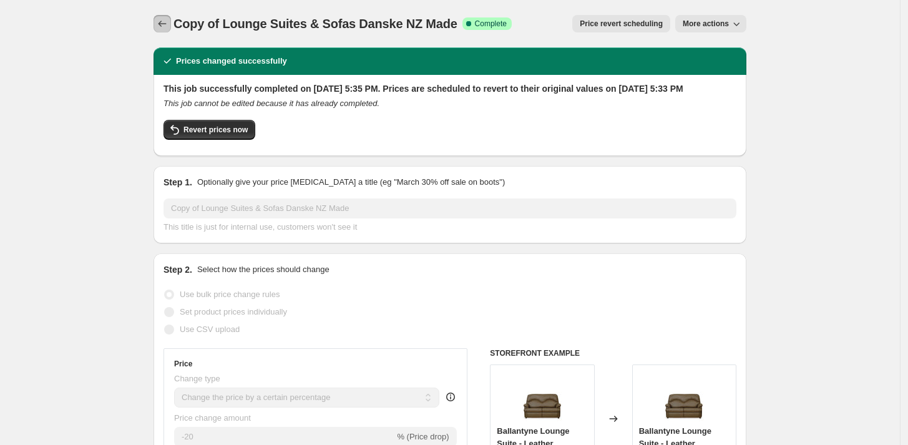
click at [163, 27] on icon "Price change jobs" at bounding box center [162, 23] width 12 height 12
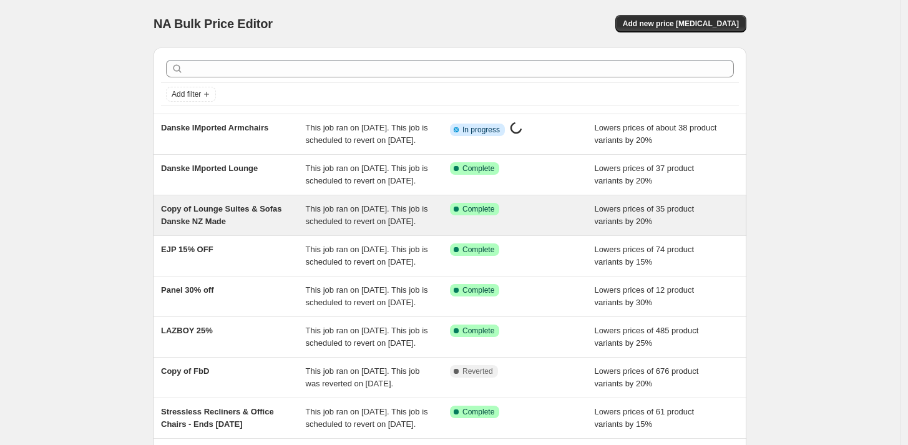
click at [331, 226] on span "This job ran on [DATE]. This job is scheduled to revert on [DATE]." at bounding box center [367, 215] width 122 height 22
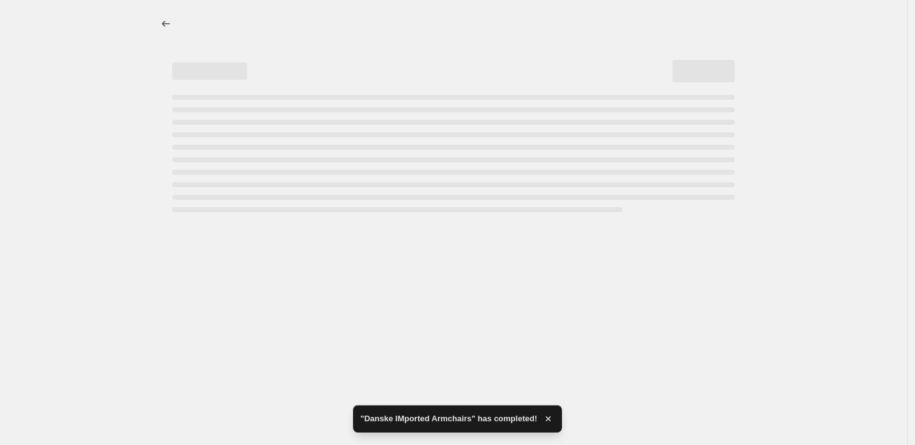
select select "percentage"
select select "pp"
select select "product_type"
select select "vendor"
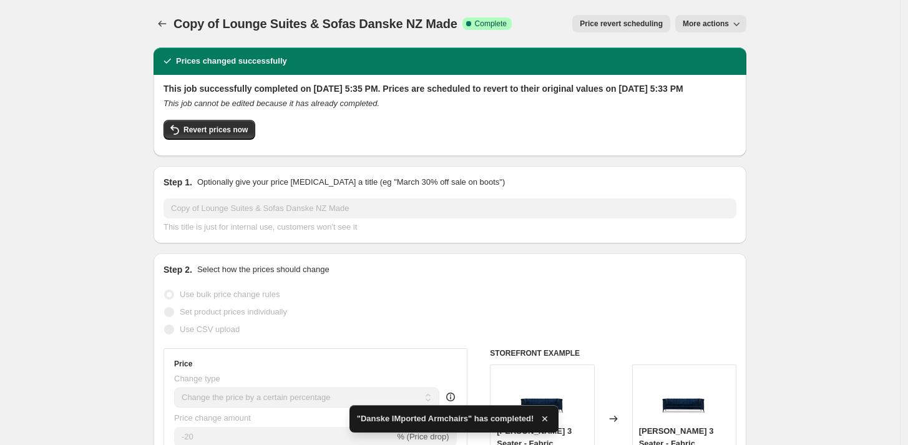
click at [713, 29] on button "More actions" at bounding box center [710, 23] width 71 height 17
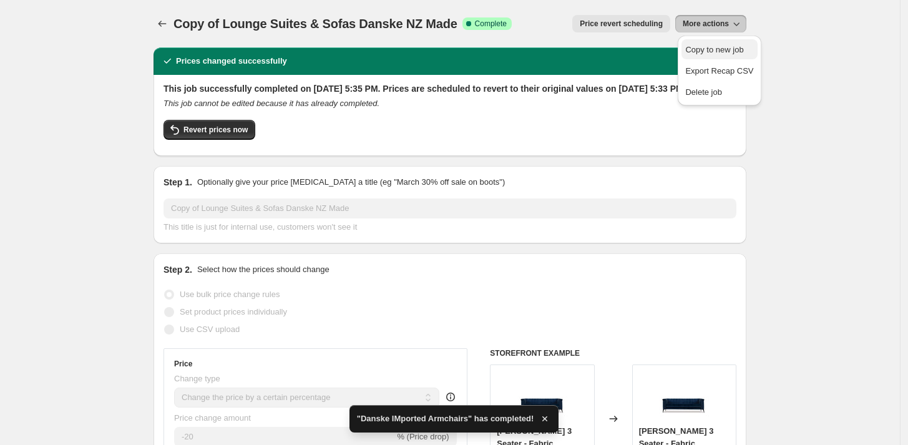
click at [714, 49] on span "Copy to new job" at bounding box center [714, 49] width 58 height 9
select select "percentage"
select select "pp"
select select "product_type"
select select "vendor"
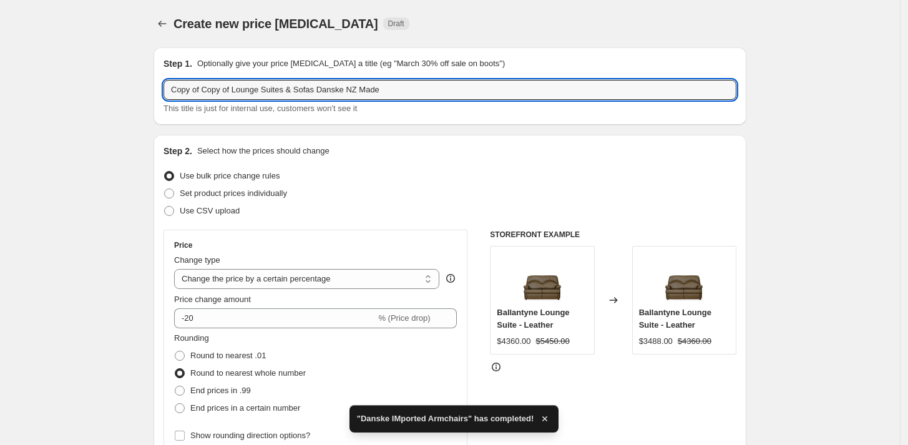
drag, startPoint x: 241, startPoint y: 85, endPoint x: 135, endPoint y: 85, distance: 106.0
drag, startPoint x: 329, startPoint y: 90, endPoint x: 88, endPoint y: 62, distance: 243.0
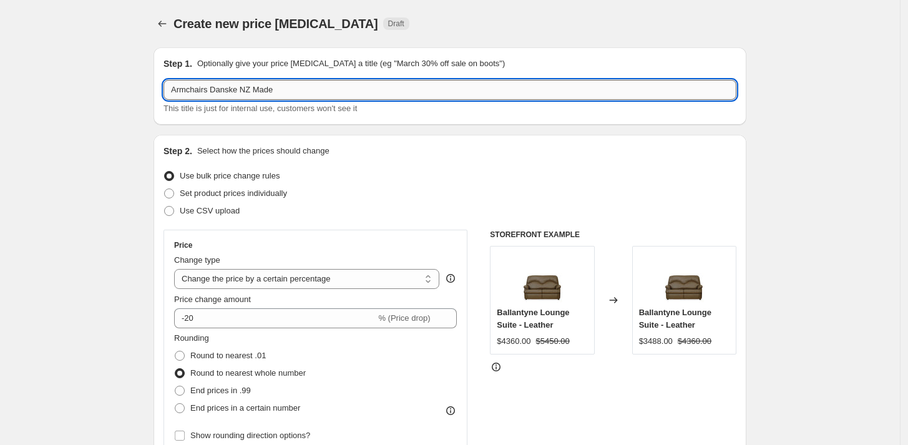
click at [182, 87] on input "Armchairs Danske NZ Made" at bounding box center [449, 90] width 573 height 20
click at [319, 88] on input "Danske NZ Made" at bounding box center [449, 90] width 573 height 20
paste input "Armchairs"
type input "Danske NZ Made Armchairs"
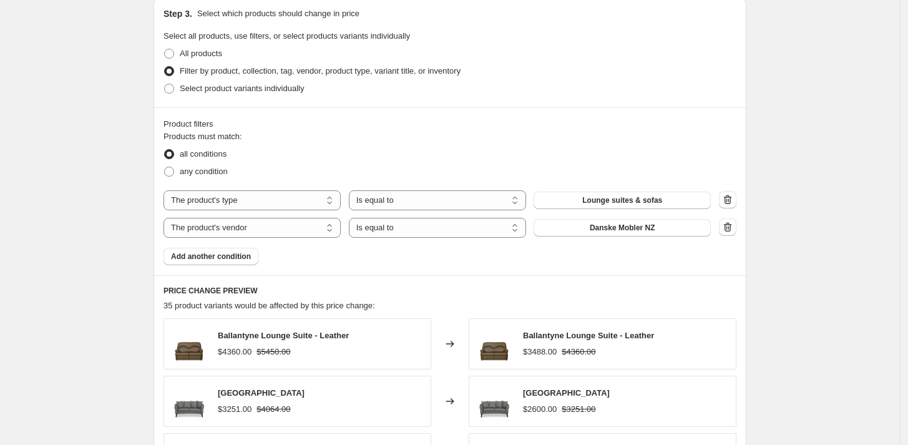
scroll to position [901, 0]
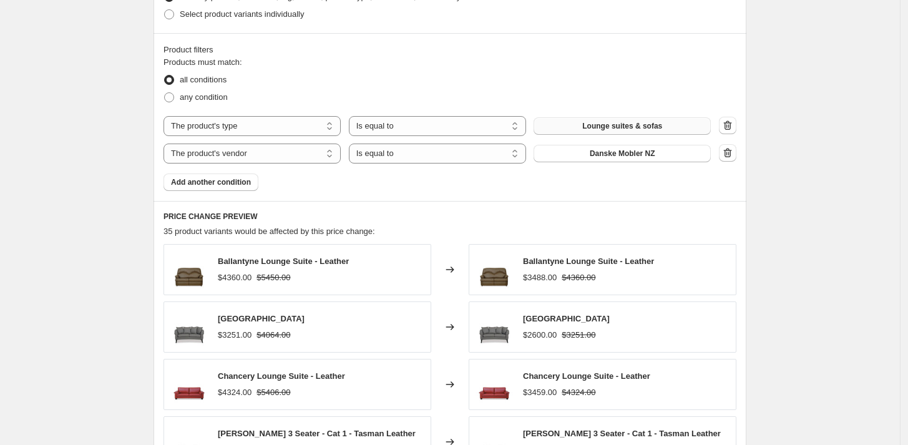
click at [667, 125] on button "Lounge suites & sofas" at bounding box center [621, 125] width 177 height 17
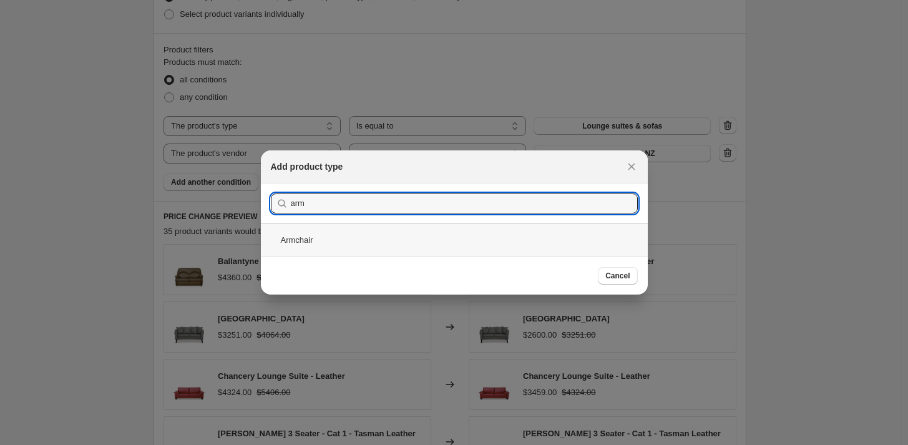
type input "arm"
click at [299, 246] on div "Armchair" at bounding box center [454, 239] width 387 height 33
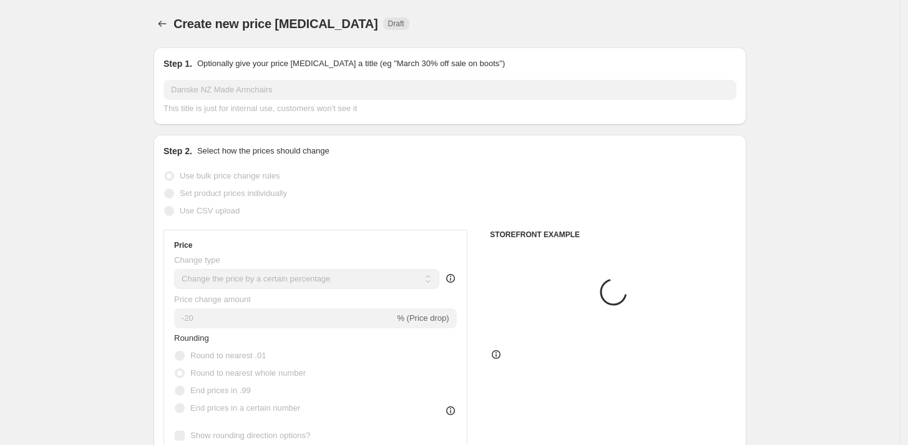
scroll to position [901, 0]
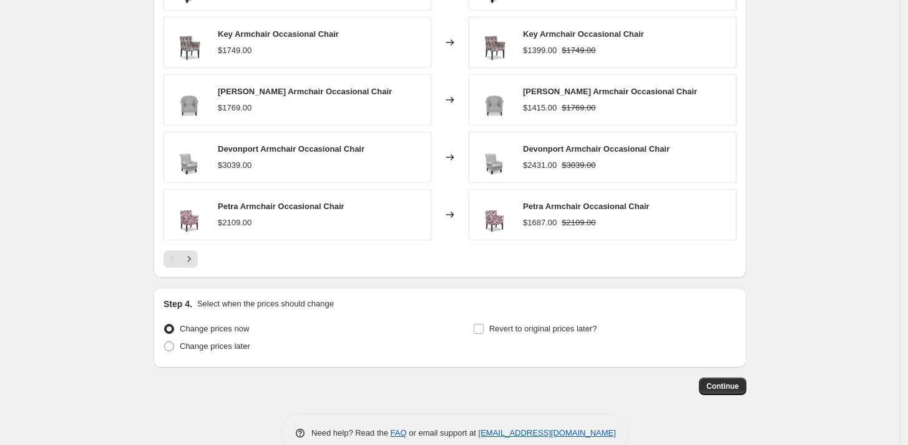
scroll to position [1210, 0]
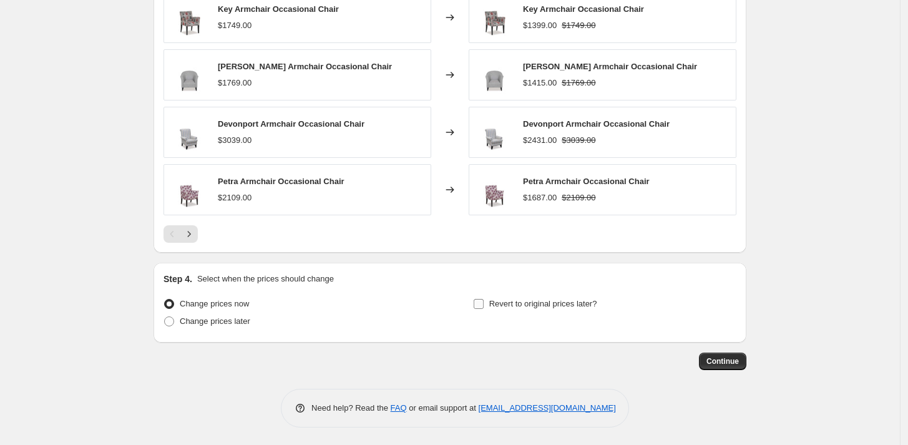
click at [552, 300] on span "Revert to original prices later?" at bounding box center [543, 303] width 108 height 9
click at [483, 300] on input "Revert to original prices later?" at bounding box center [478, 304] width 10 height 10
checkbox input "true"
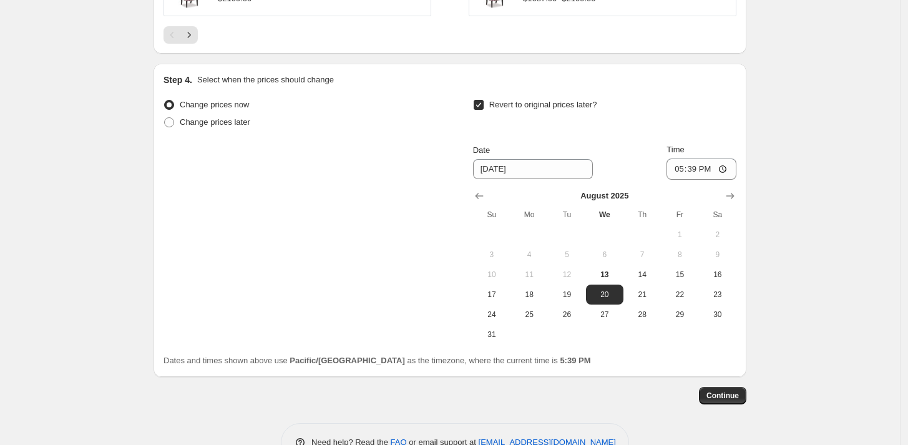
scroll to position [1443, 0]
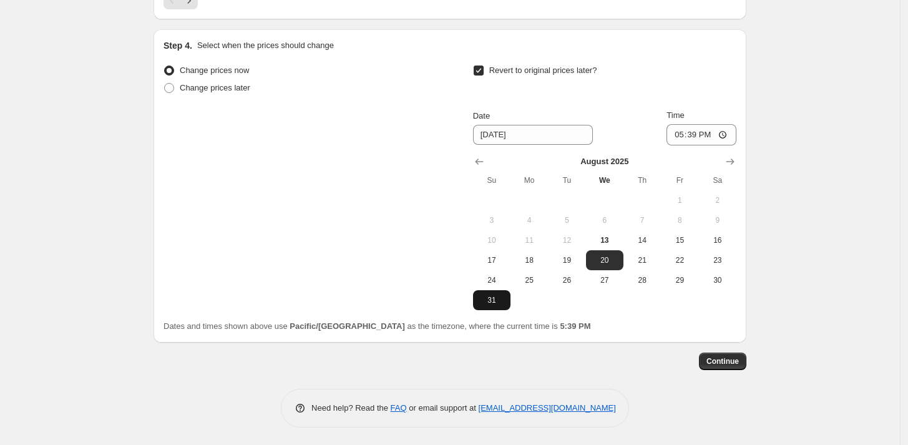
click at [498, 300] on span "31" at bounding box center [491, 300] width 27 height 10
type input "8/31/2025"
click at [742, 368] on button "Continue" at bounding box center [722, 360] width 47 height 17
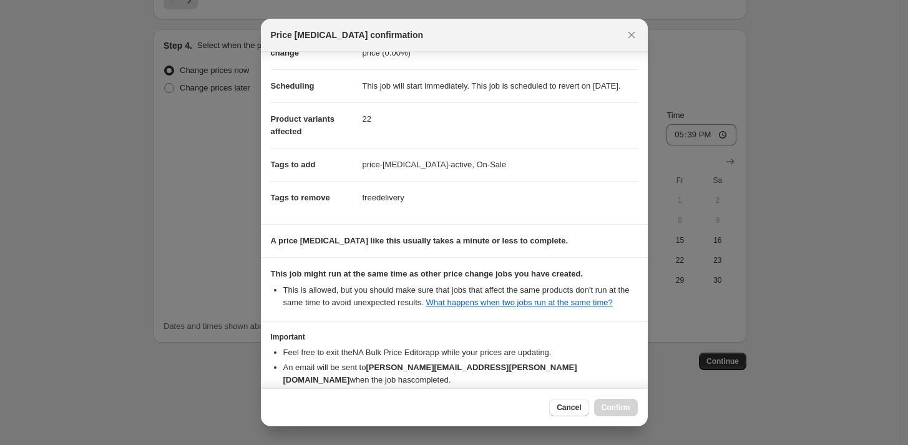
scroll to position [170, 0]
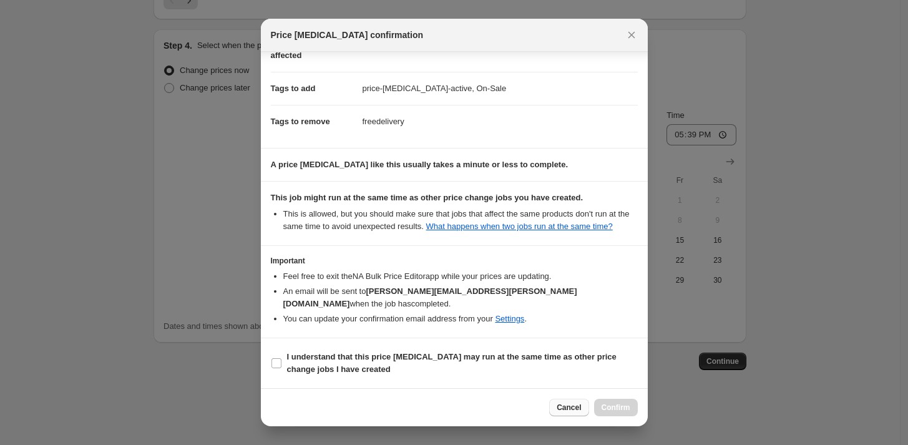
click at [562, 407] on span "Cancel" at bounding box center [568, 407] width 24 height 10
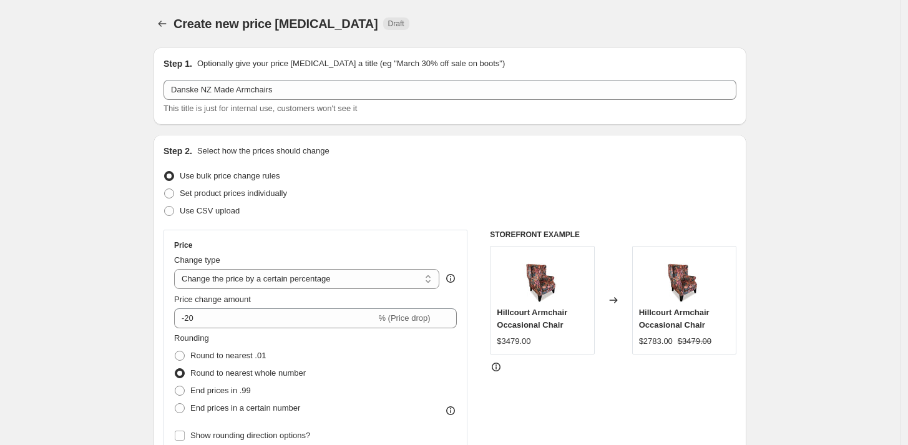
scroll to position [1443, 0]
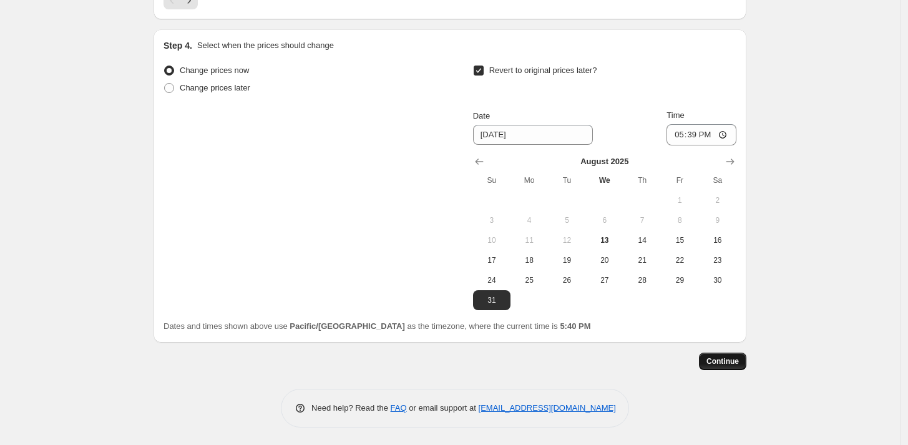
click at [729, 363] on span "Continue" at bounding box center [722, 361] width 32 height 10
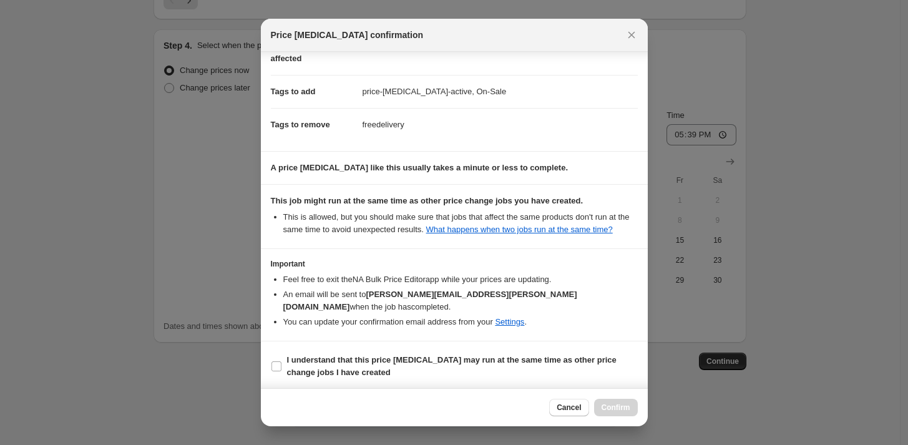
scroll to position [170, 0]
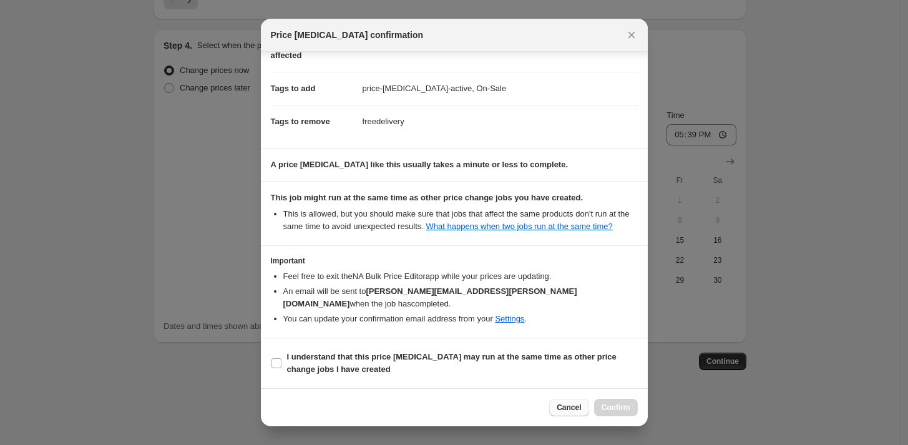
click at [576, 408] on span "Cancel" at bounding box center [568, 407] width 24 height 10
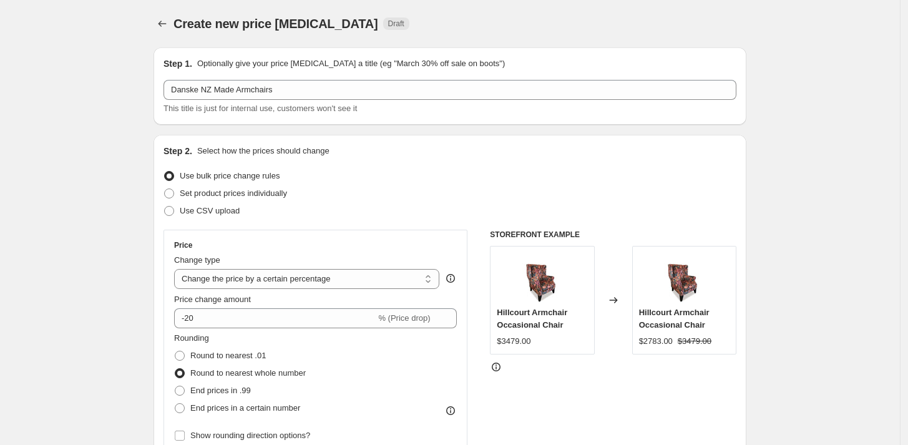
scroll to position [1443, 0]
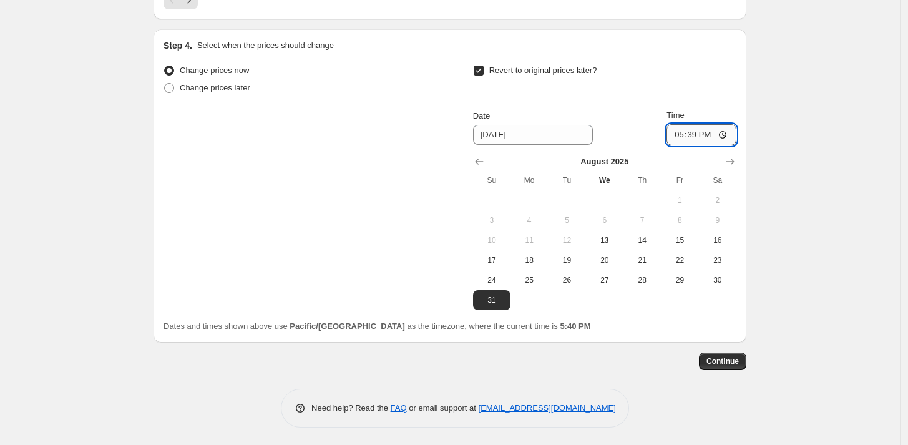
click at [681, 135] on input "17:39" at bounding box center [701, 134] width 70 height 21
type input "18:39"
click at [724, 361] on span "Continue" at bounding box center [722, 361] width 32 height 10
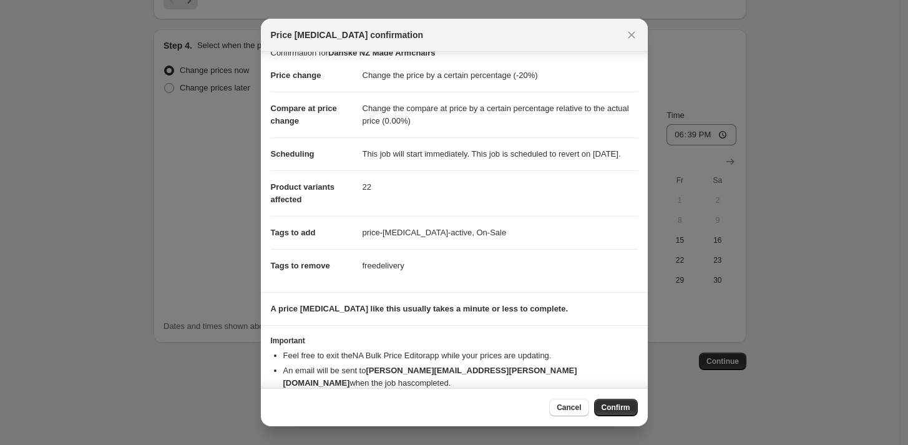
scroll to position [0, 0]
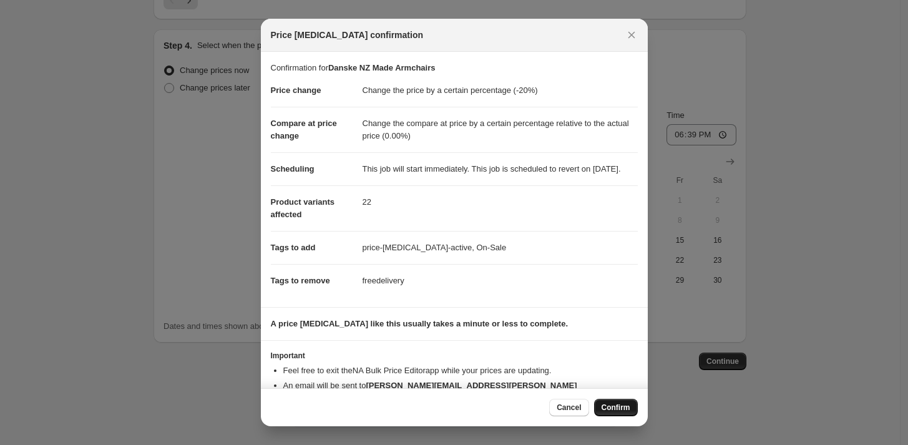
click at [619, 409] on span "Confirm" at bounding box center [615, 407] width 29 height 10
type input "Danske NZ Made Armchairs"
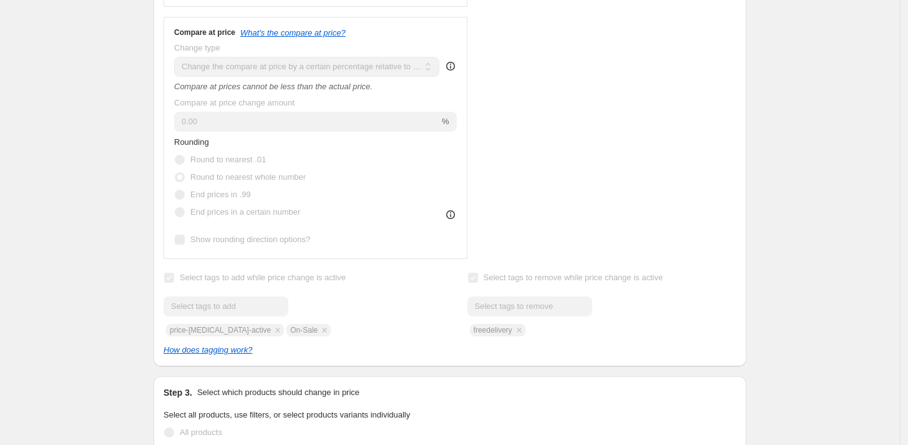
scroll to position [505, 0]
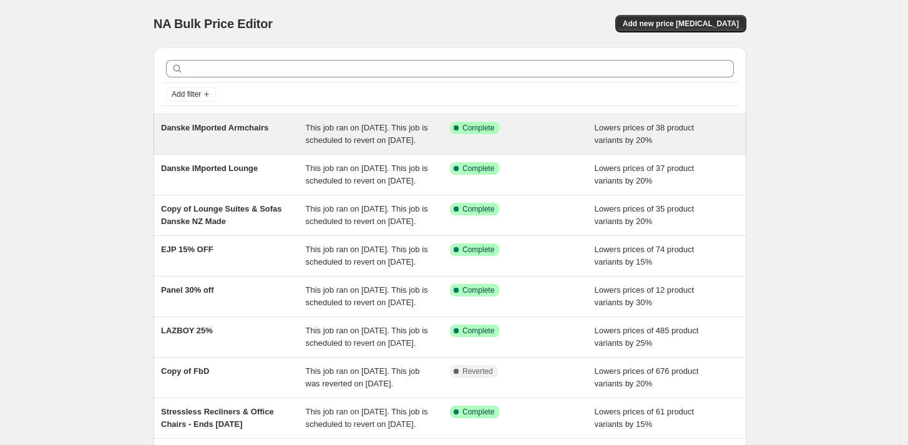
click at [268, 129] on span "Danske IMported Armchairs" at bounding box center [214, 127] width 107 height 9
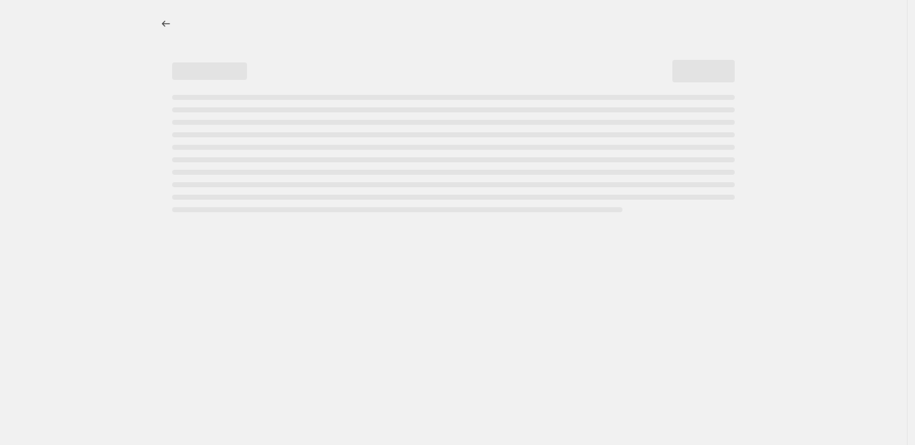
select select "percentage"
select select "vendor"
select select "product_type"
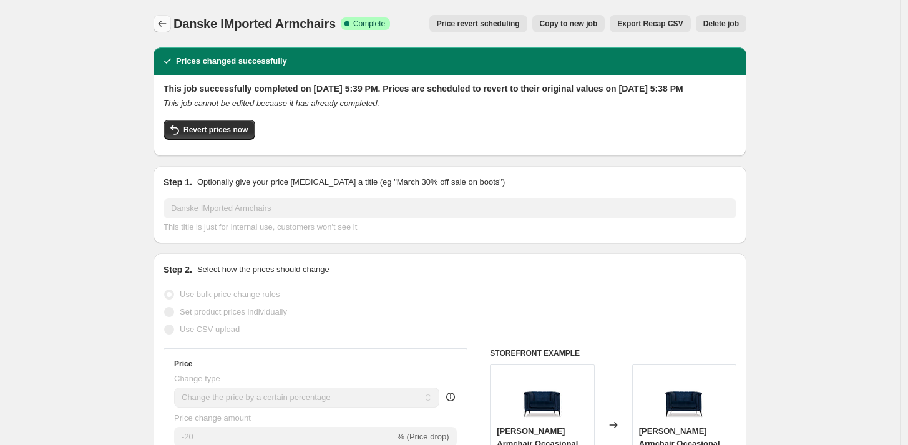
click at [163, 19] on icon "Price change jobs" at bounding box center [162, 23] width 12 height 12
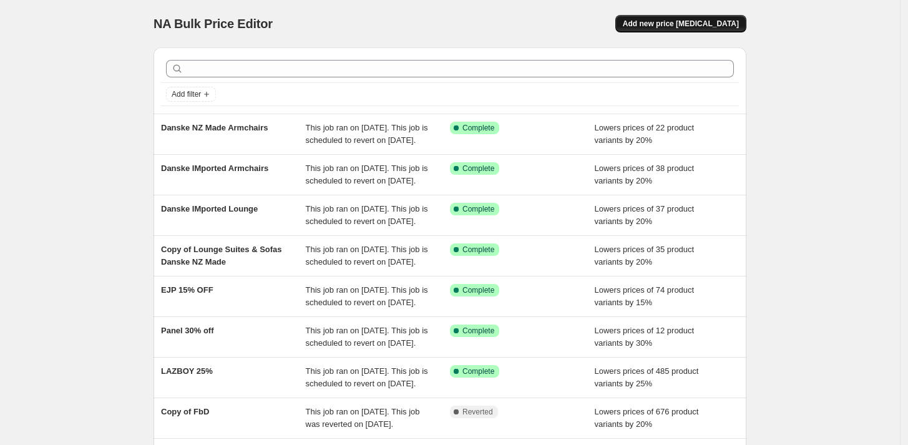
click at [704, 20] on span "Add new price [MEDICAL_DATA]" at bounding box center [681, 24] width 116 height 10
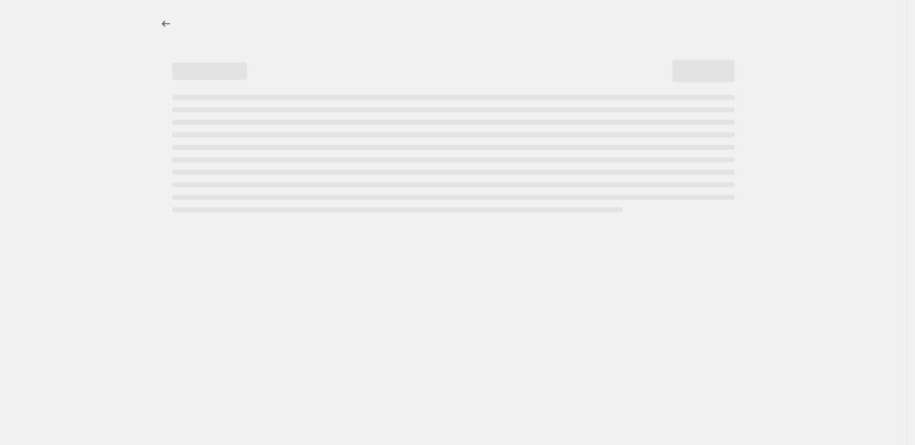
select select "percentage"
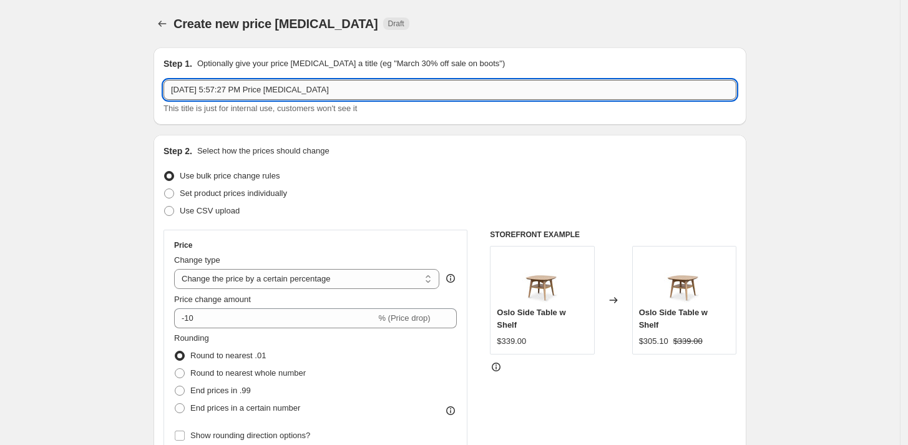
click at [209, 93] on input "[DATE] 5:57:27 PM Price [MEDICAL_DATA]" at bounding box center [449, 90] width 573 height 20
type input "Collage"
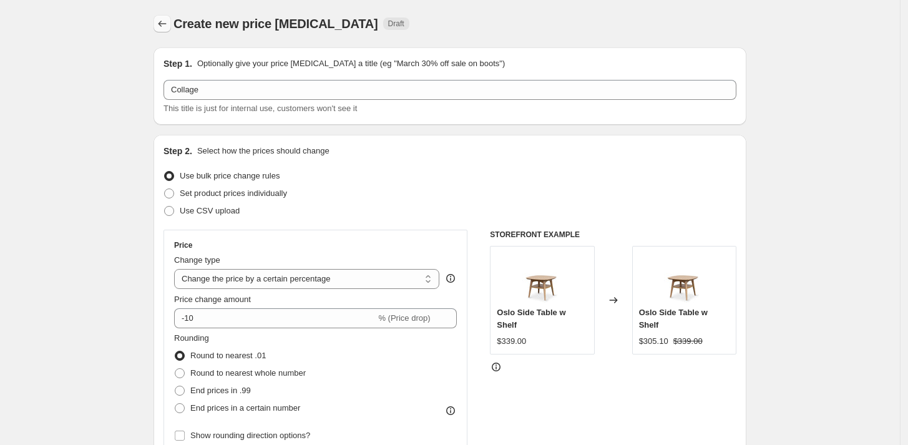
click at [165, 19] on icon "Price change jobs" at bounding box center [162, 23] width 12 height 12
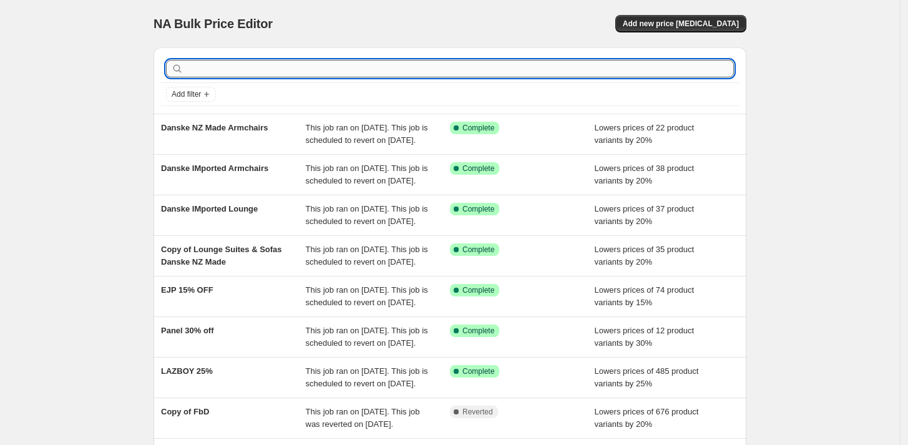
click at [192, 74] on input "text" at bounding box center [460, 68] width 548 height 17
type input "collage"
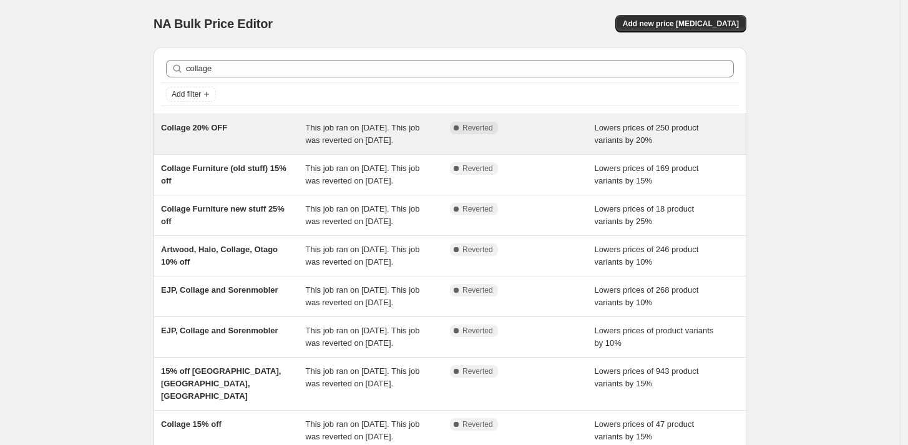
click at [245, 134] on div "Collage 20% OFF" at bounding box center [233, 134] width 145 height 25
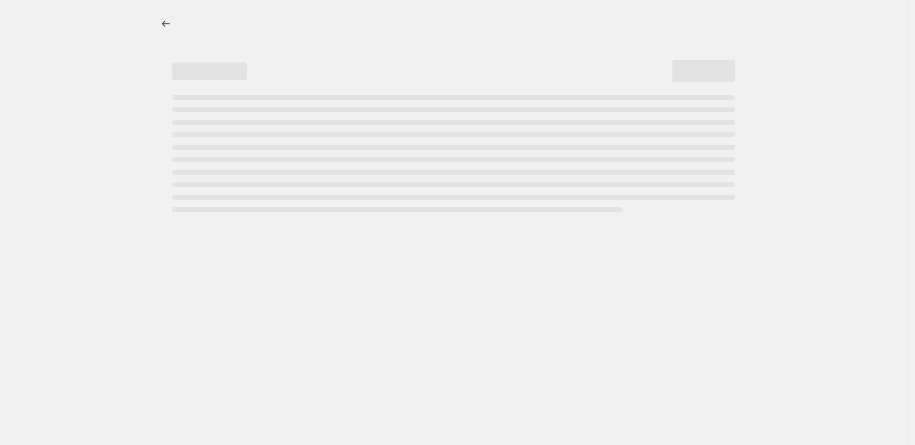
select select "percentage"
select select "pp"
select select "vendor"
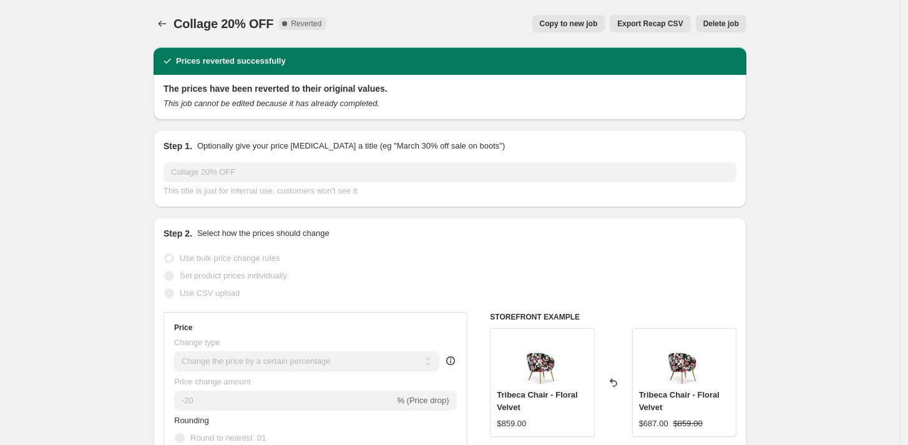
click at [558, 24] on span "Copy to new job" at bounding box center [569, 24] width 58 height 10
select select "percentage"
select select "pp"
select select "vendor"
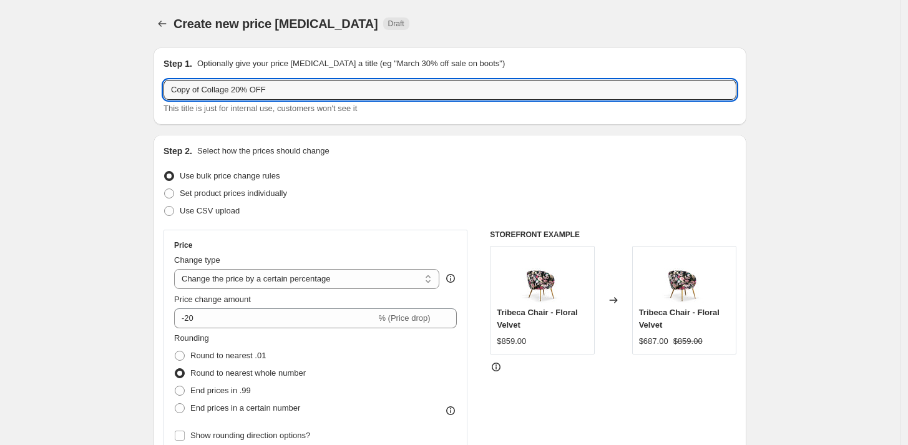
drag, startPoint x: 177, startPoint y: 87, endPoint x: 105, endPoint y: 83, distance: 72.5
click at [213, 89] on input "\Collage 20% OFF" at bounding box center [449, 90] width 573 height 20
type input "\Collage 10% OFF"
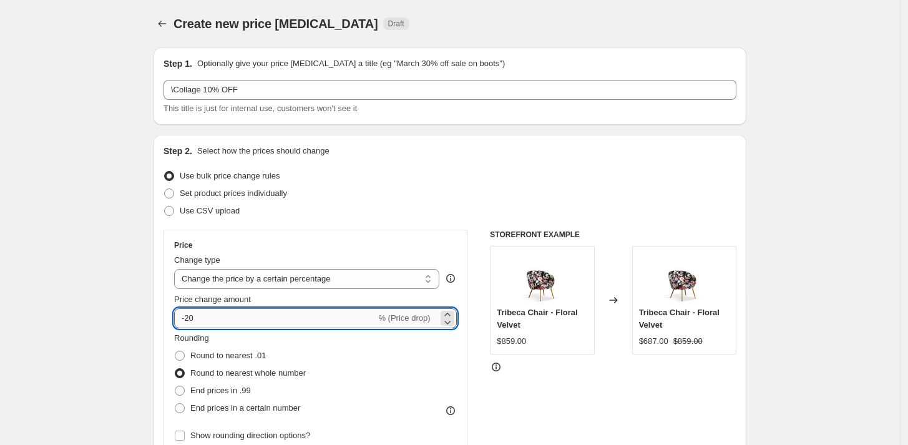
click at [195, 316] on input "-20" at bounding box center [274, 318] width 201 height 20
click at [189, 314] on input "-20" at bounding box center [274, 318] width 201 height 20
type input "-10"
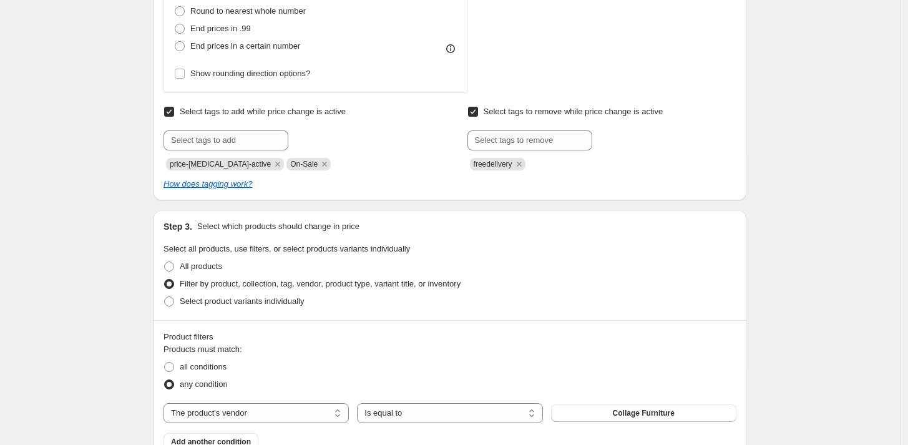
scroll to position [624, 0]
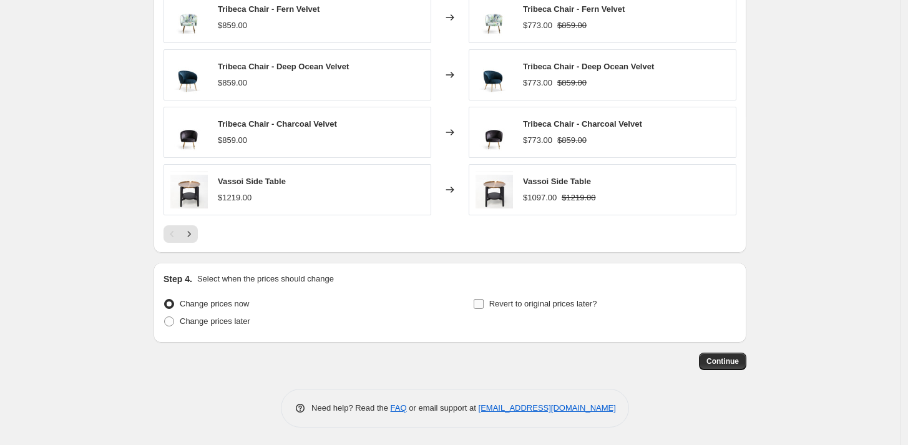
click at [518, 307] on span "Revert to original prices later?" at bounding box center [543, 303] width 108 height 9
click at [483, 307] on input "Revert to original prices later?" at bounding box center [478, 304] width 10 height 10
checkbox input "true"
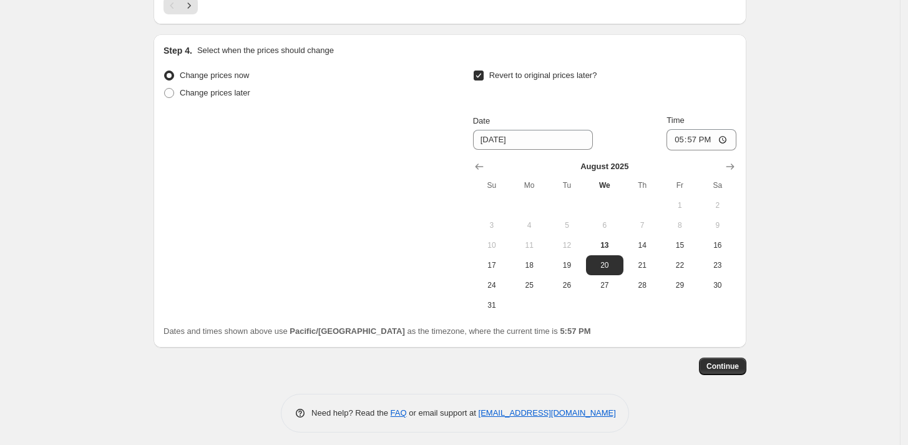
scroll to position [1416, 0]
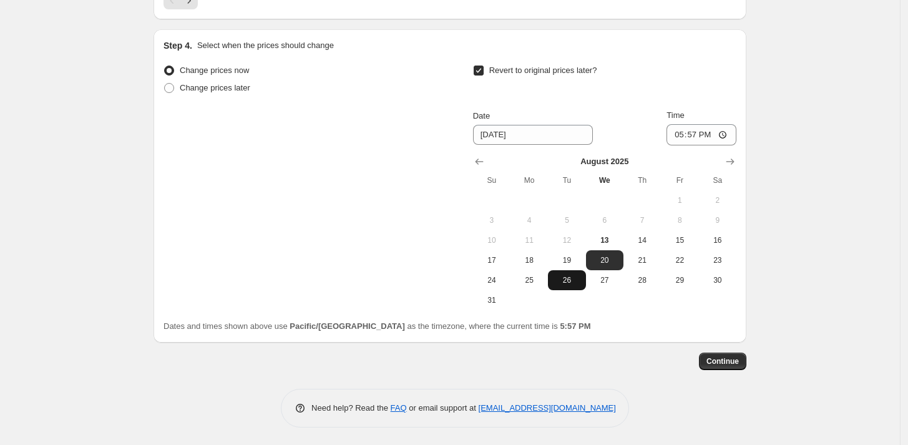
drag, startPoint x: 498, startPoint y: 294, endPoint x: 555, endPoint y: 288, distance: 56.5
click at [500, 295] on span "31" at bounding box center [491, 300] width 27 height 10
type input "8/31/2025"
click at [729, 354] on button "Continue" at bounding box center [722, 360] width 47 height 17
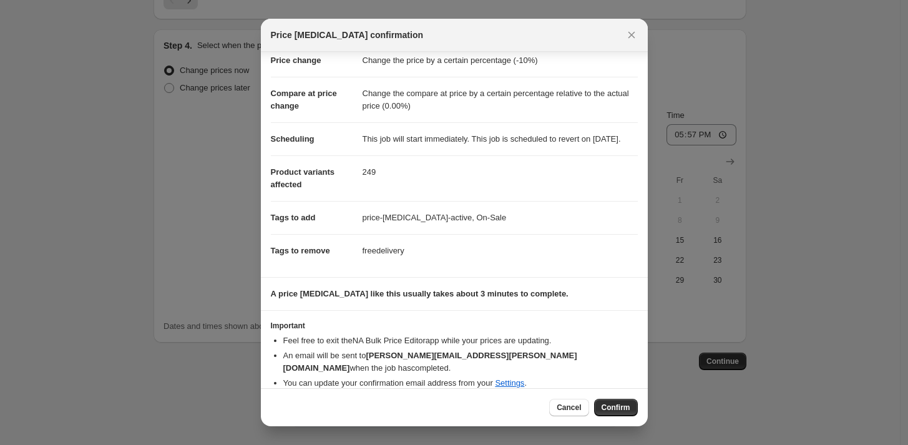
scroll to position [43, 0]
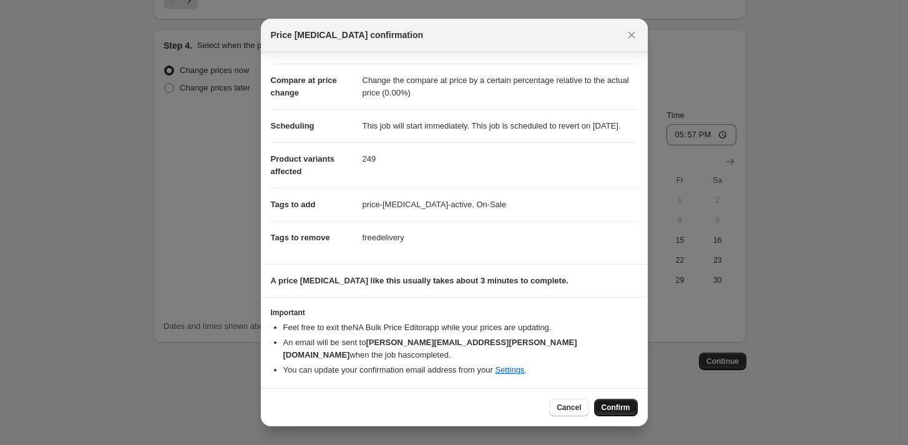
click at [614, 405] on span "Confirm" at bounding box center [615, 407] width 29 height 10
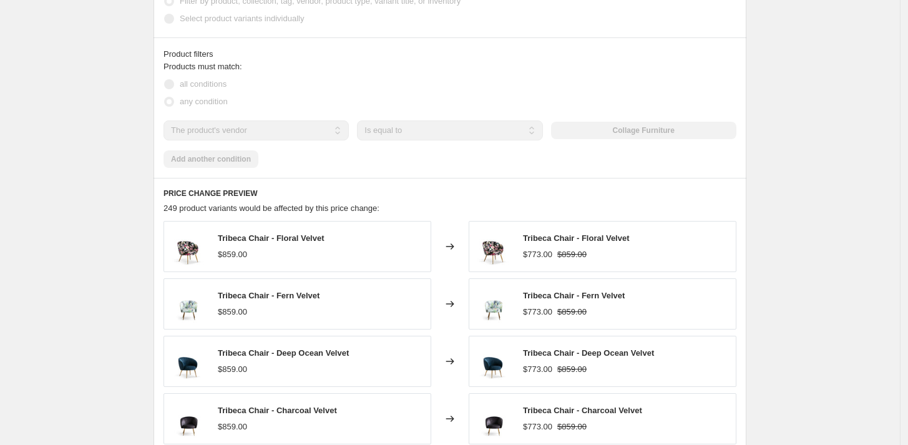
scroll to position [1178, 0]
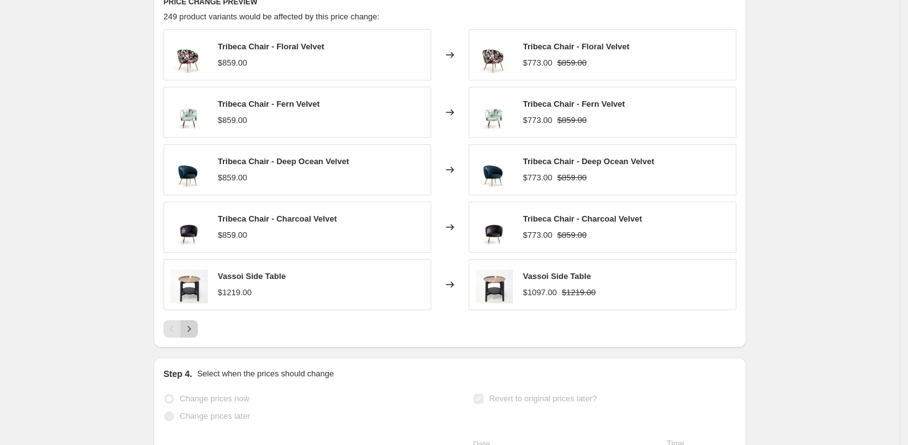
click at [195, 326] on icon "Next" at bounding box center [189, 329] width 12 height 12
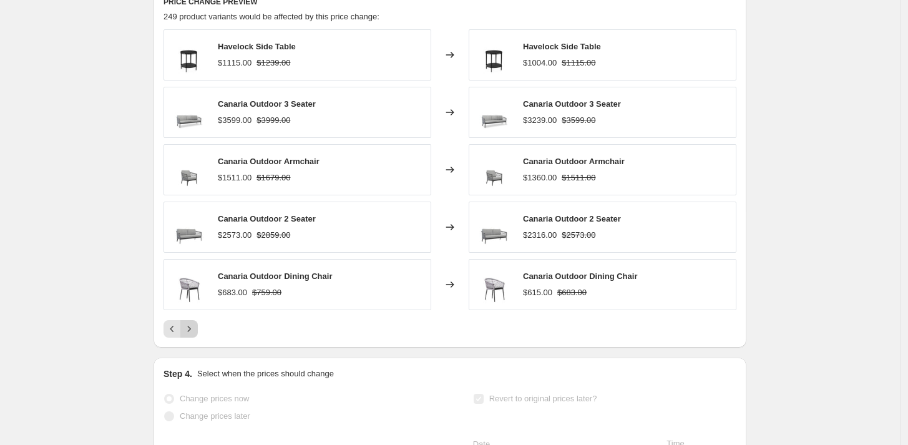
click at [190, 329] on icon "Next" at bounding box center [189, 329] width 12 height 12
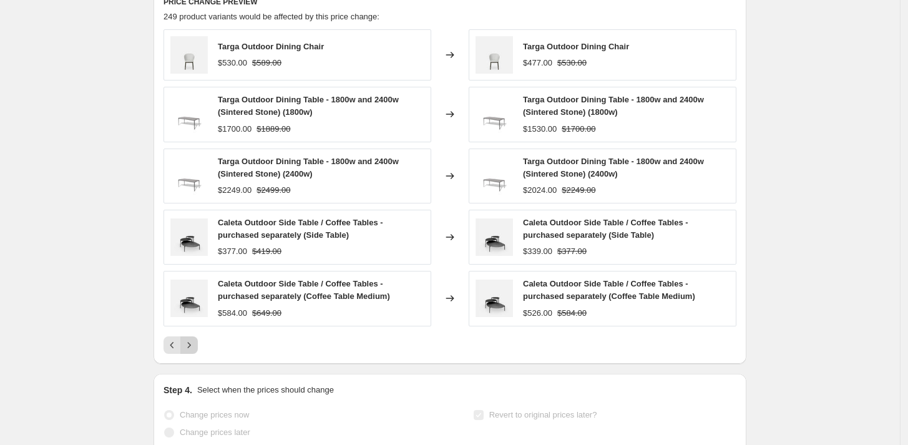
click at [190, 329] on div "Targa Outdoor Dining Chair $530.00 $589.00 Changed to Targa Outdoor Dining Chai…" at bounding box center [449, 191] width 573 height 324
click at [190, 328] on div "Targa Outdoor Dining Chair $530.00 $589.00 Changed to Targa Outdoor Dining Chai…" at bounding box center [449, 191] width 573 height 324
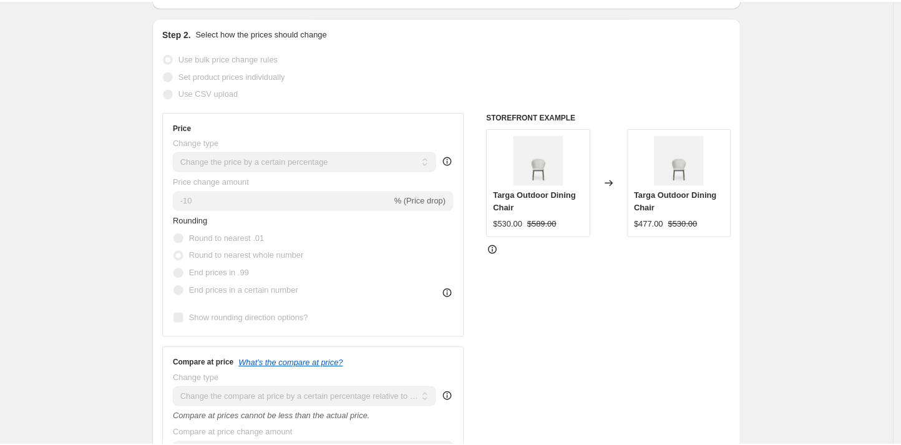
scroll to position [0, 0]
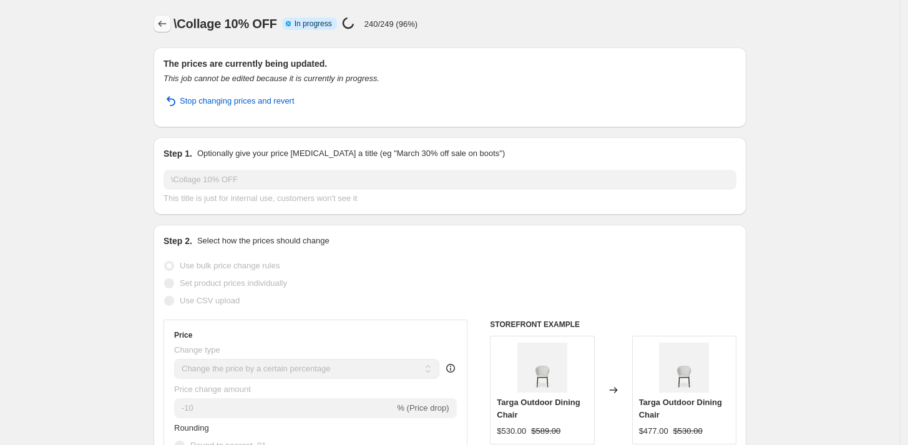
click at [166, 24] on icon "Price change jobs" at bounding box center [162, 23] width 12 height 12
